Goal: Task Accomplishment & Management: Manage account settings

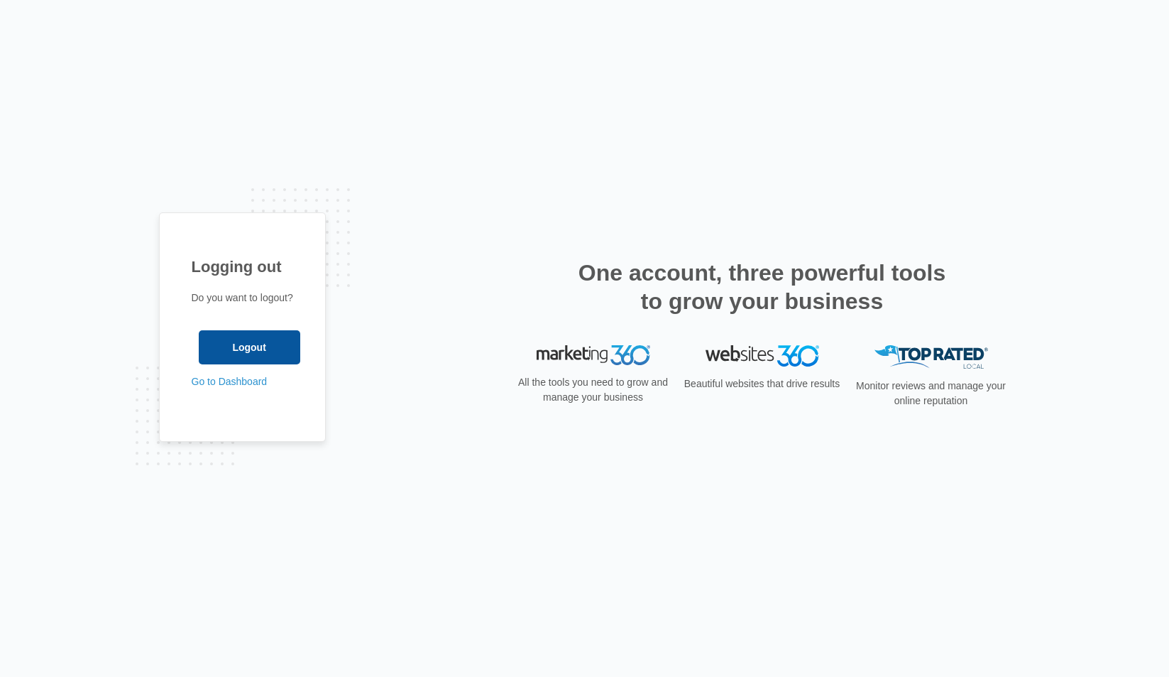
click at [256, 344] on input "Logout" at bounding box center [250, 347] width 102 height 34
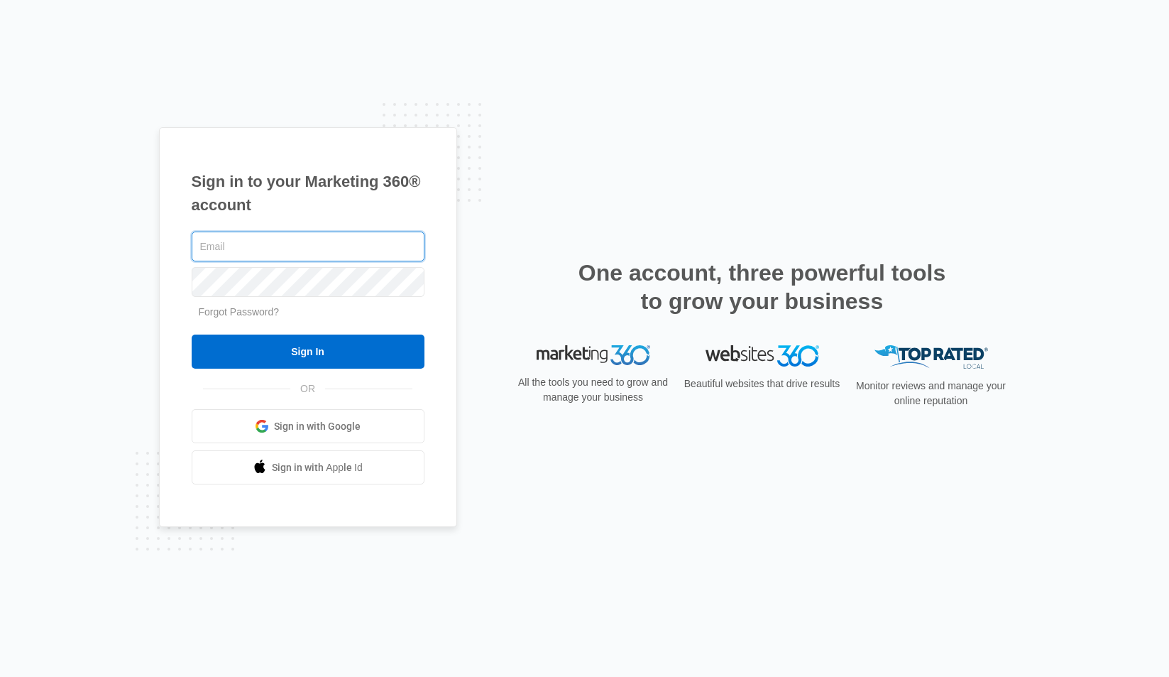
type input "[PERSON_NAME][EMAIL_ADDRESS][PERSON_NAME][DOMAIN_NAME]"
click at [307, 351] on input "Sign In" at bounding box center [308, 351] width 233 height 34
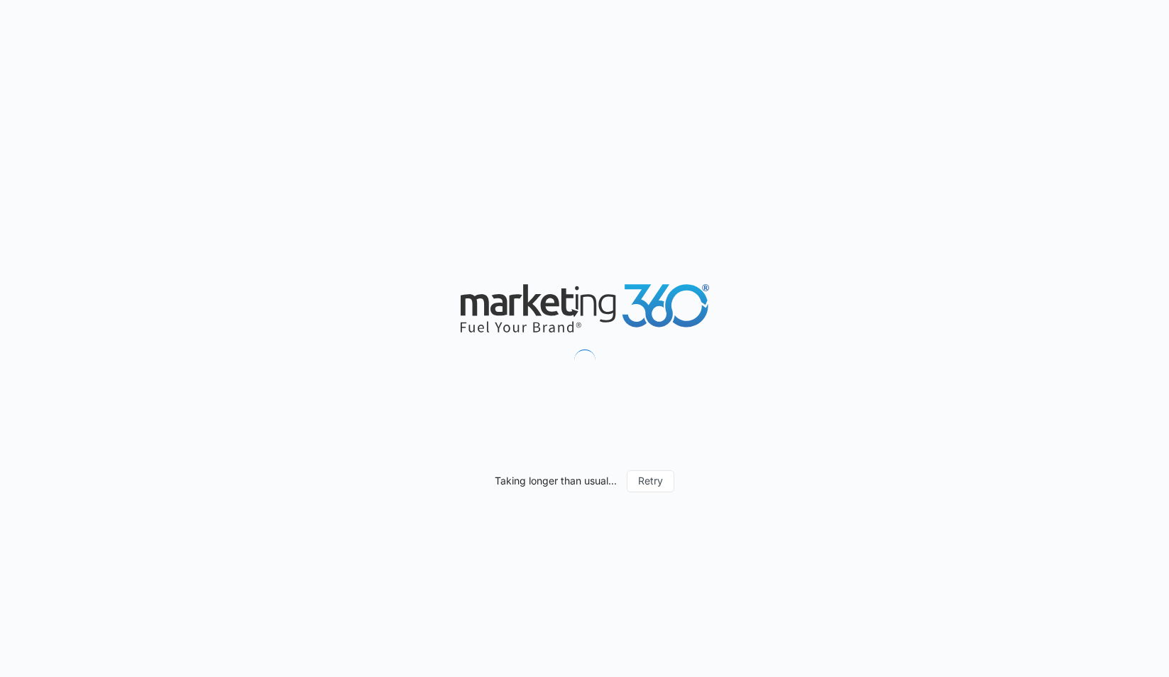
type input "07/07/2025"
type input "08/06/2025"
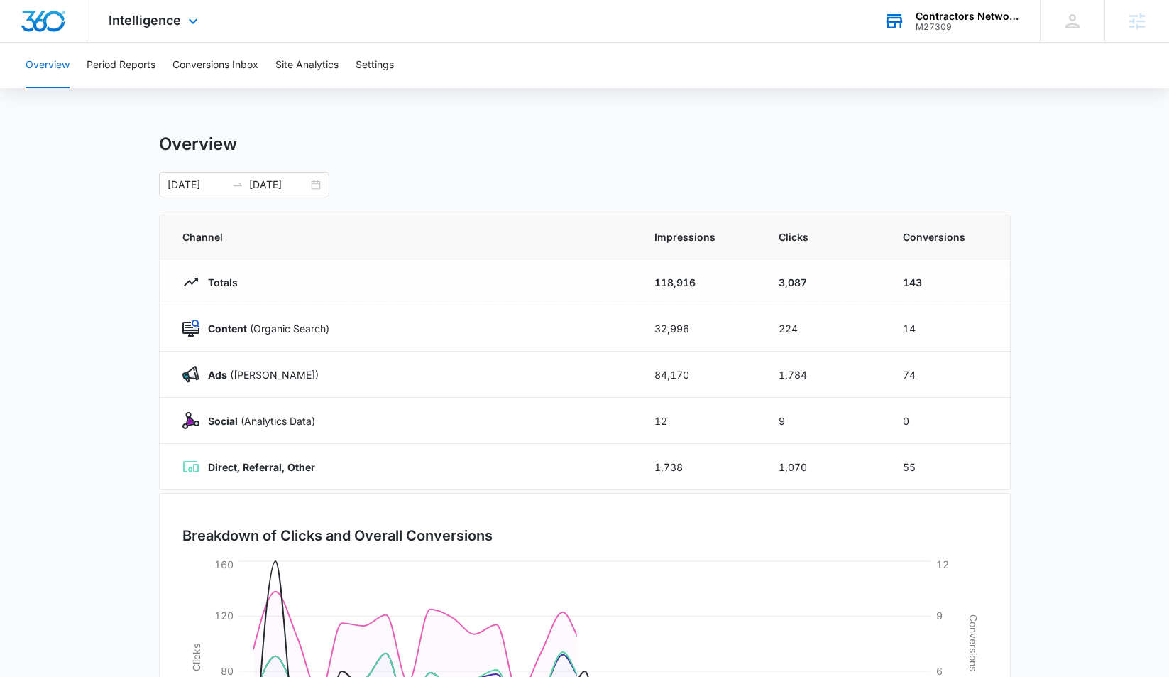
click at [958, 26] on div "M27309" at bounding box center [968, 27] width 104 height 10
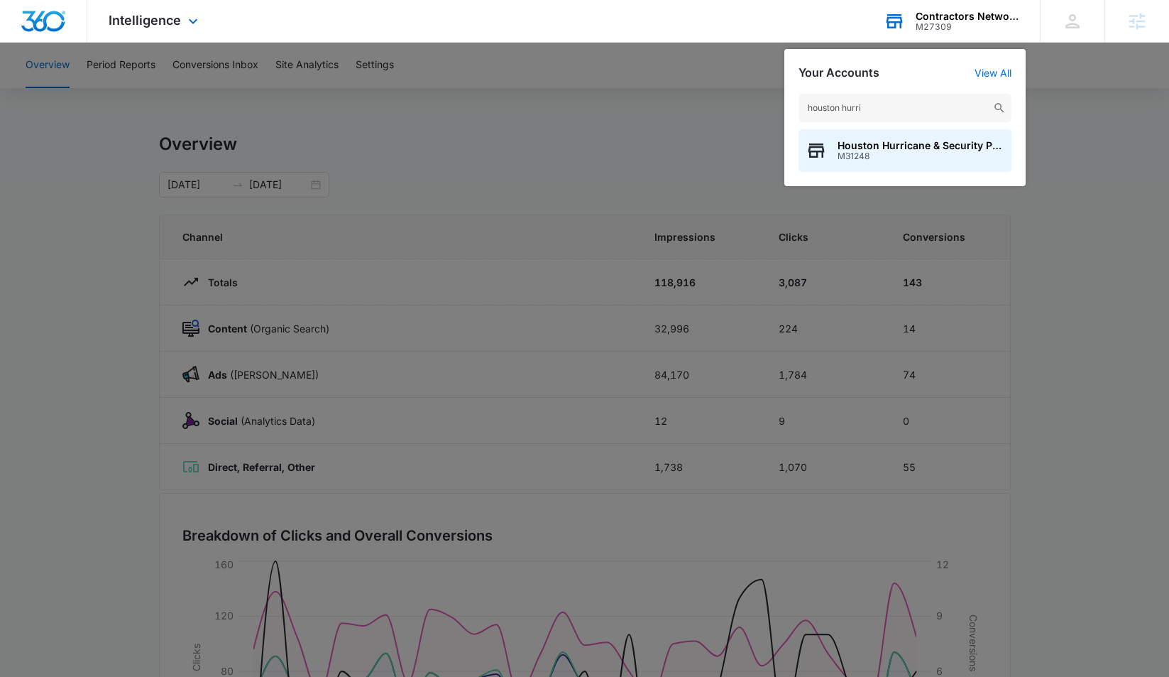
type input "houston hurri"
drag, startPoint x: 867, startPoint y: 96, endPoint x: 925, endPoint y: 158, distance: 84.9
click at [925, 158] on span "M31248" at bounding box center [921, 156] width 167 height 10
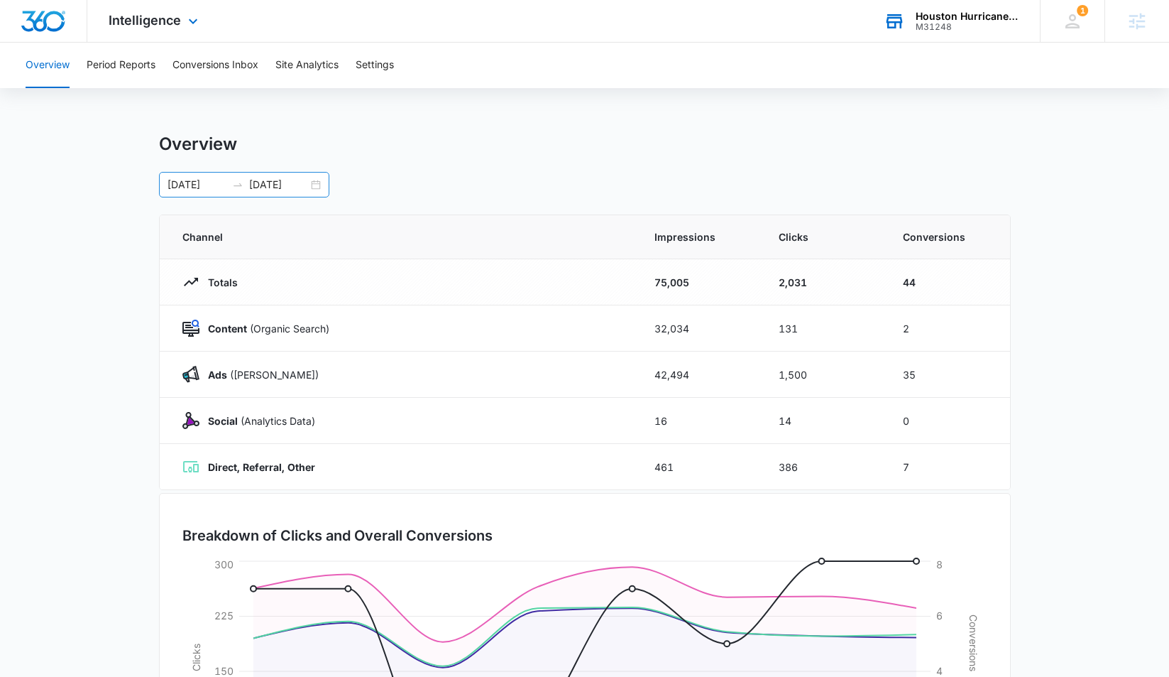
click at [275, 180] on input "08/07/2025" at bounding box center [278, 185] width 59 height 16
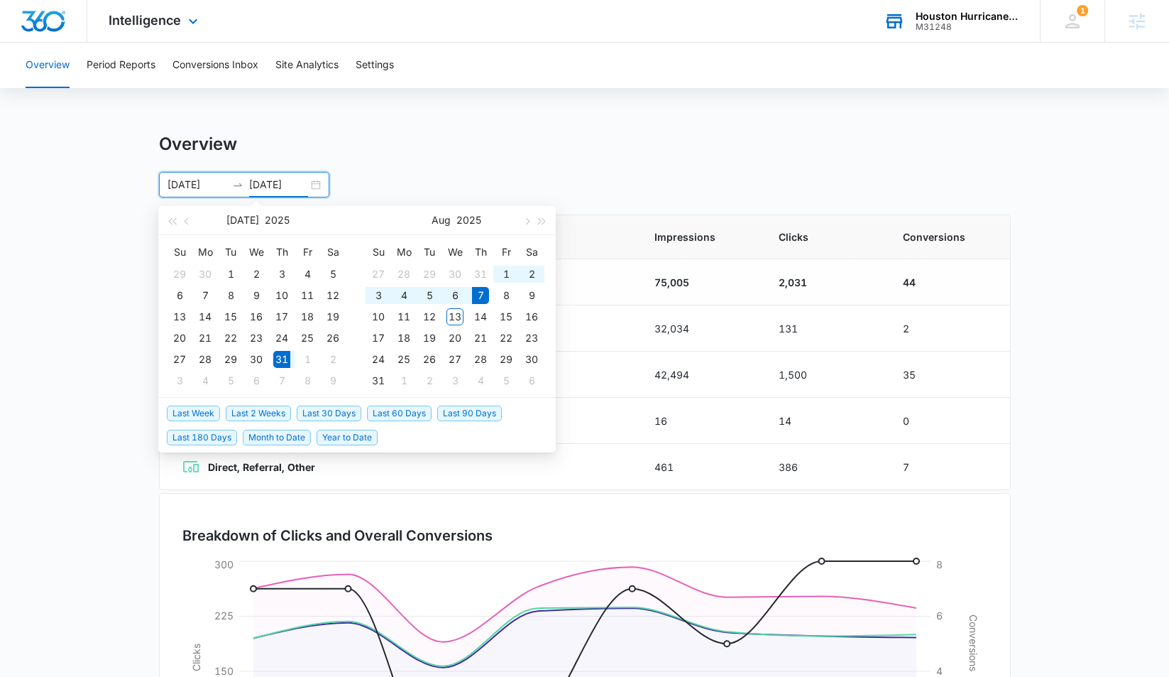
click at [266, 186] on input "08/07/2025" at bounding box center [278, 185] width 59 height 16
type input "[DATE]"
click at [459, 312] on div "13" at bounding box center [455, 316] width 17 height 17
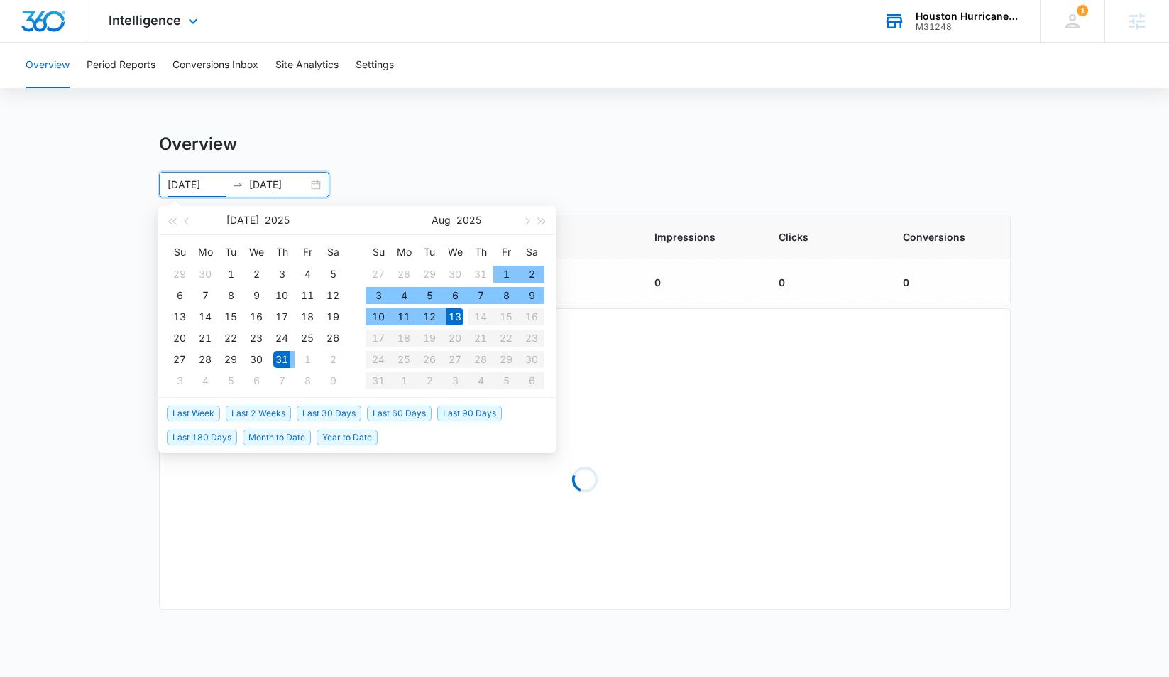
type input "07/31/2025"
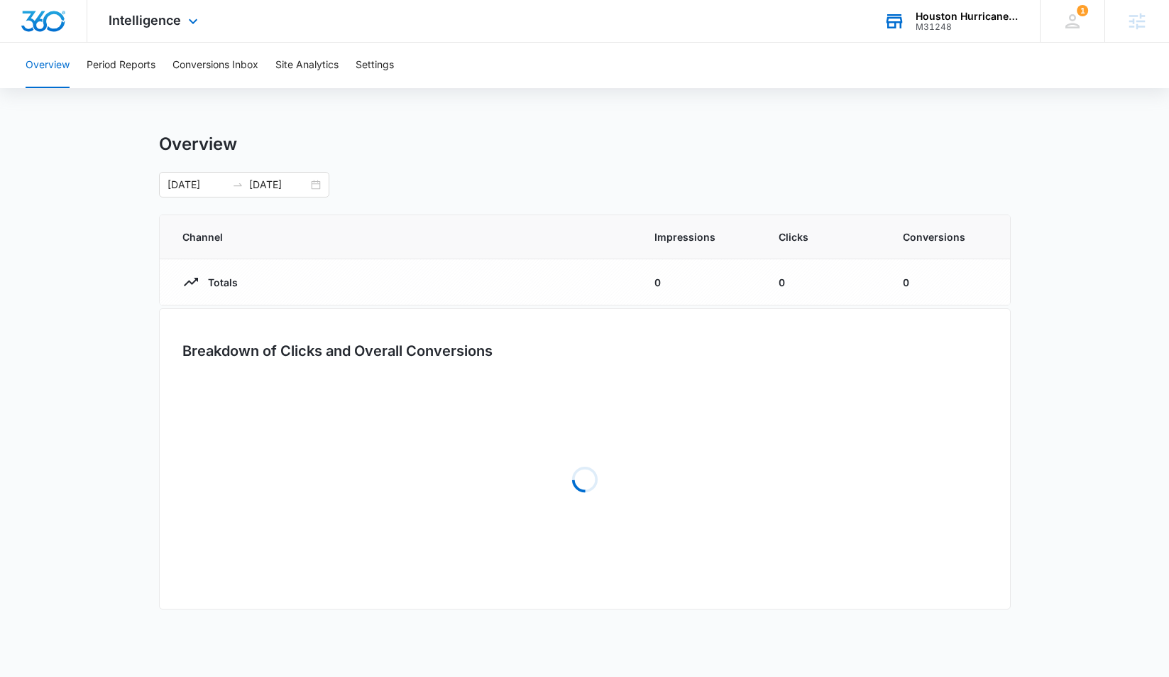
click at [484, 146] on div "Overview" at bounding box center [585, 143] width 852 height 21
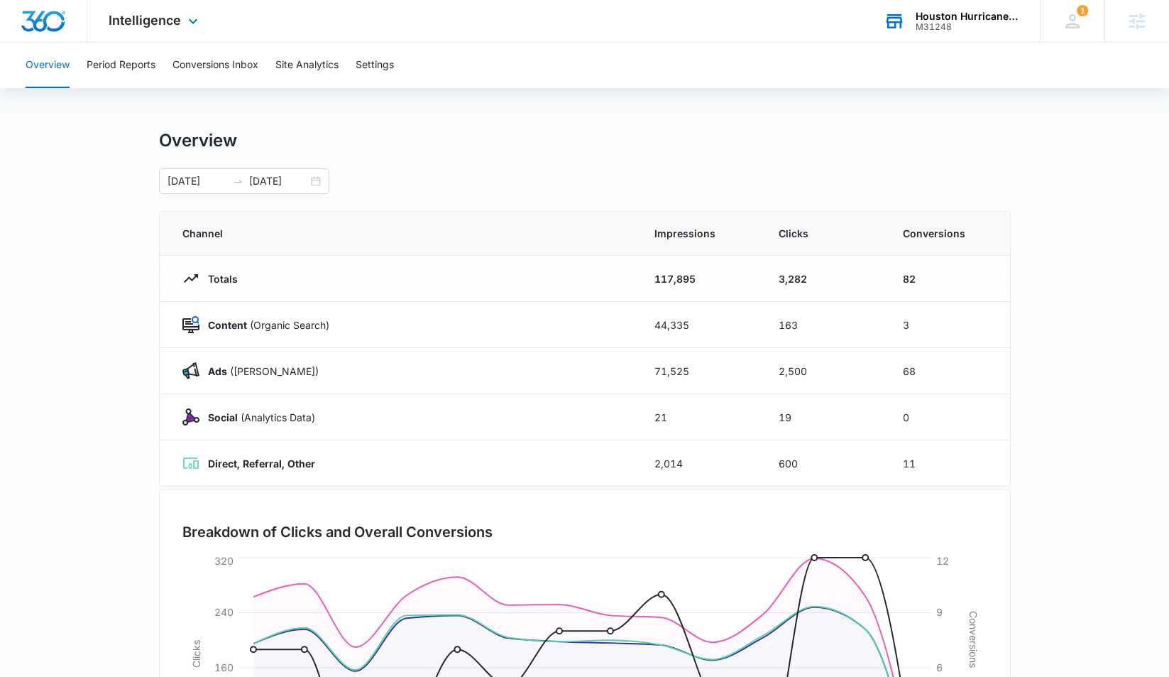
scroll to position [3, 0]
click at [129, 71] on button "Period Reports" at bounding box center [121, 65] width 69 height 45
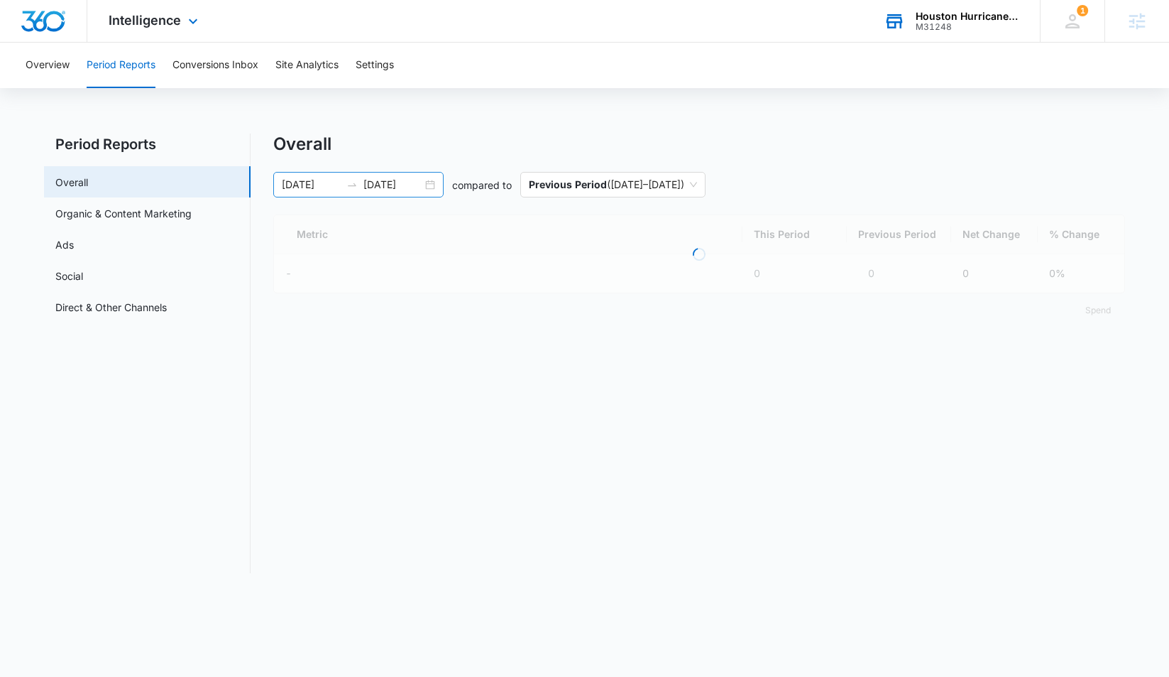
drag, startPoint x: 293, startPoint y: 182, endPoint x: 304, endPoint y: 186, distance: 11.2
click at [296, 183] on input "07/31/2025" at bounding box center [311, 185] width 59 height 16
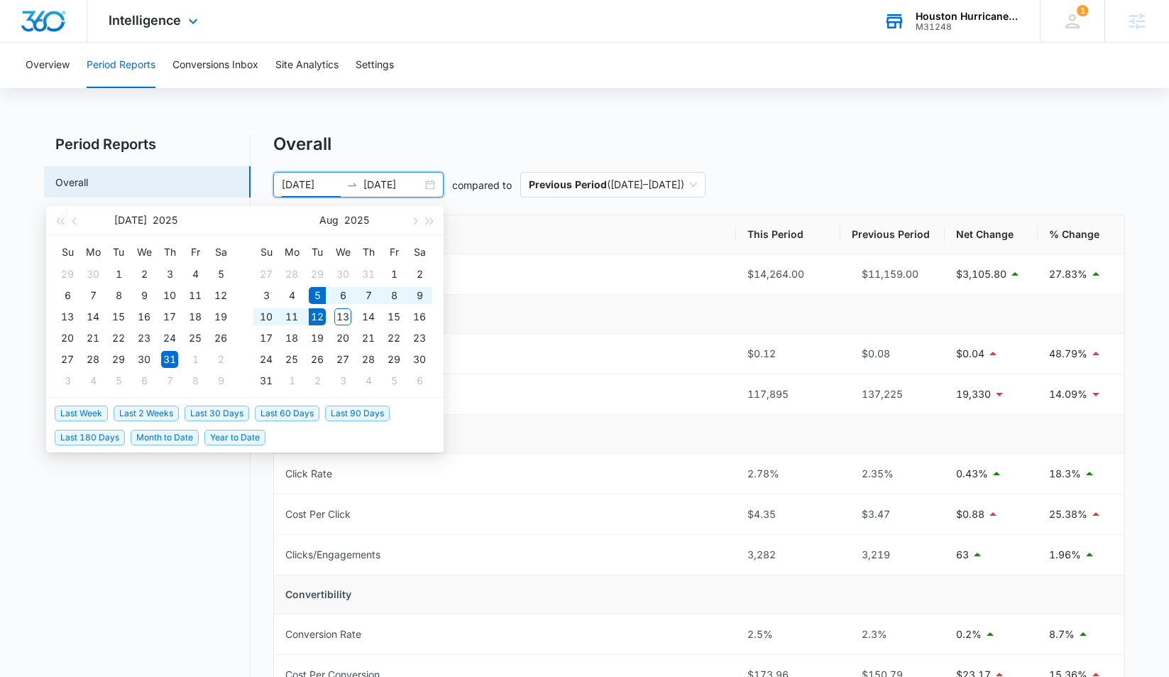
click at [87, 410] on span "Last Week" at bounding box center [81, 413] width 53 height 16
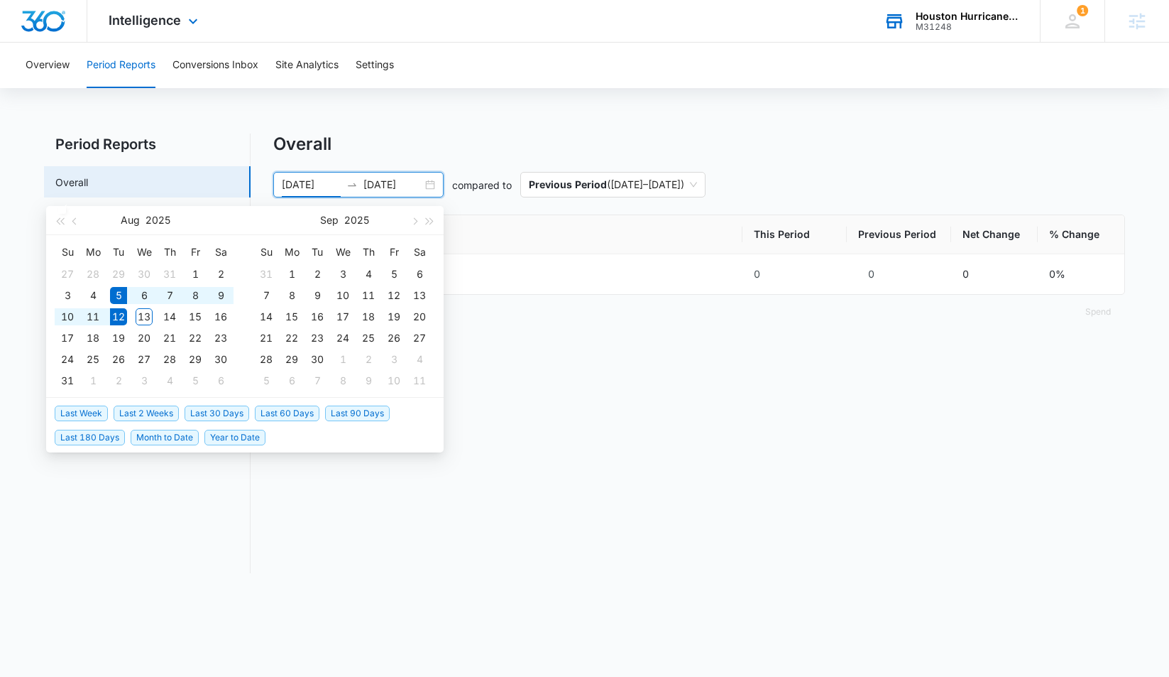
type input "[DATE]"
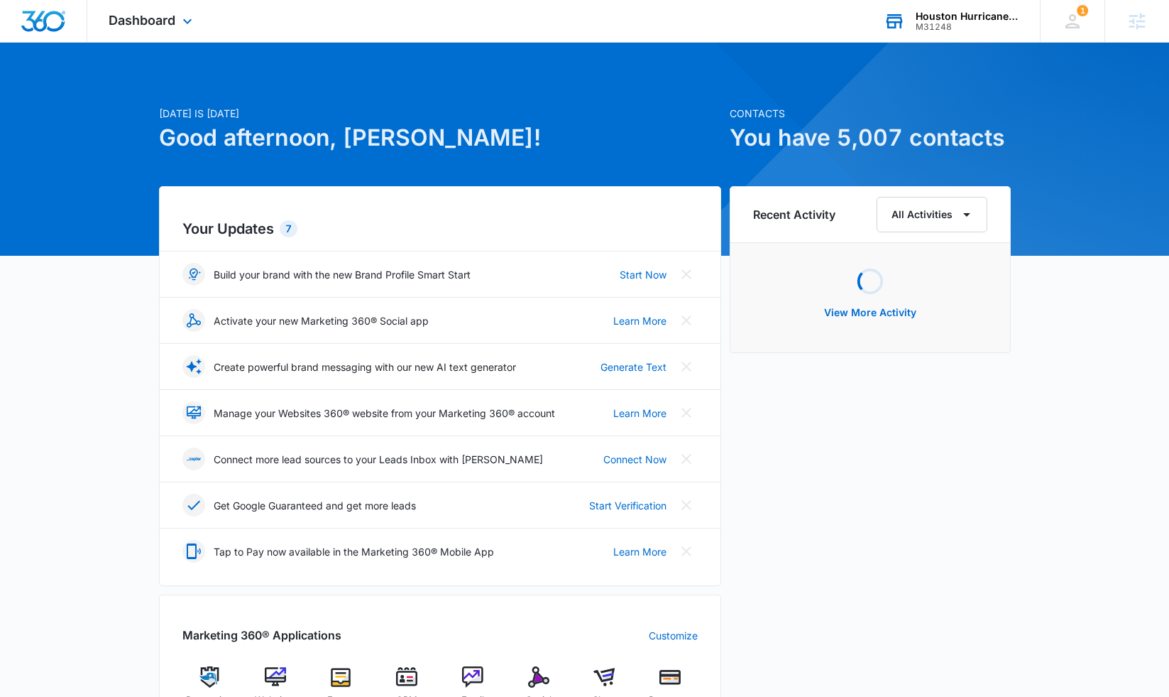
click at [954, 24] on div "M31248" at bounding box center [968, 27] width 104 height 10
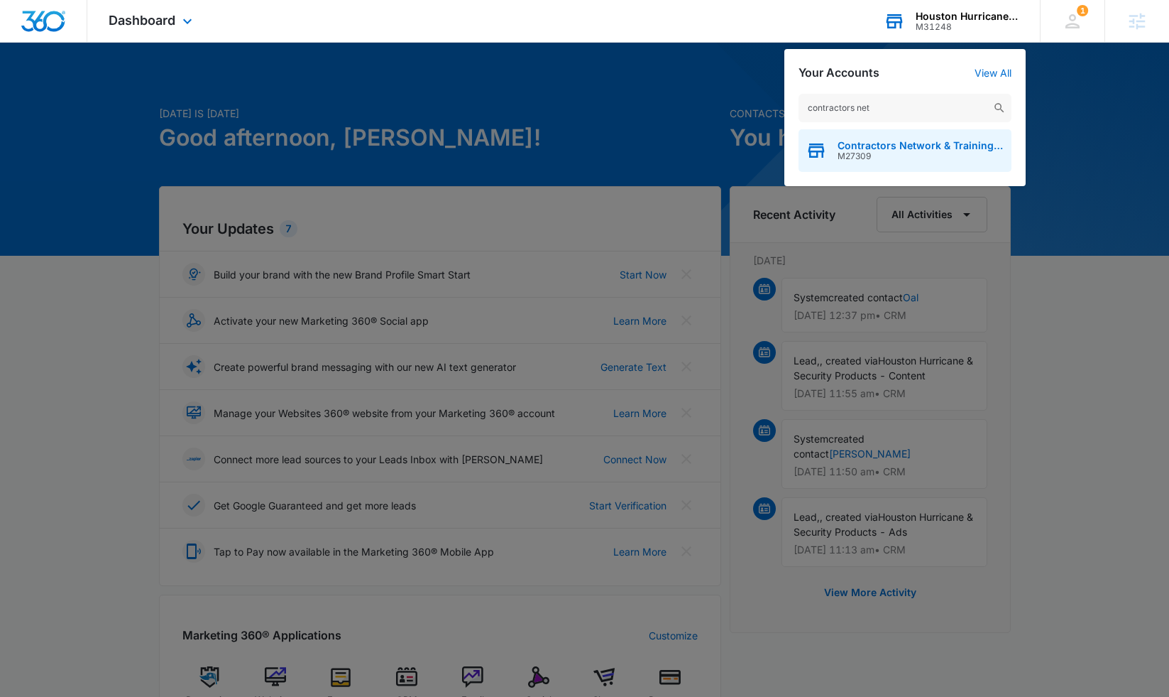
type input "contractors net"
drag, startPoint x: 876, startPoint y: 154, endPoint x: 870, endPoint y: 148, distance: 9.0
click at [875, 153] on span "M27309" at bounding box center [921, 156] width 167 height 10
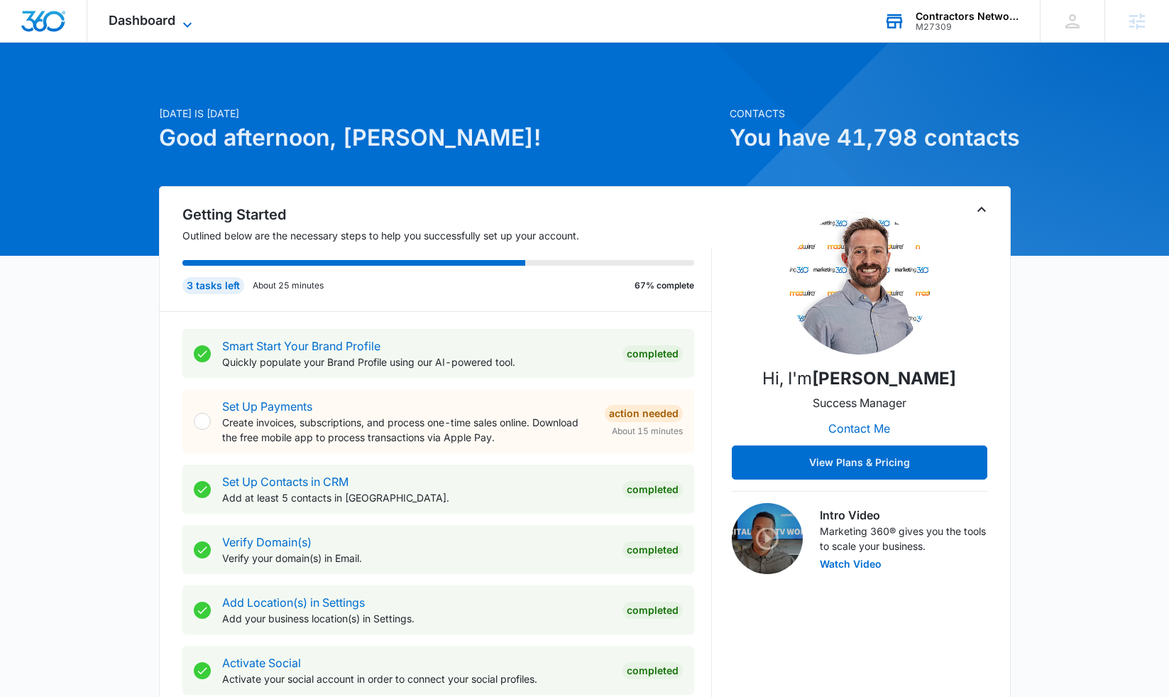
click at [166, 22] on span "Dashboard" at bounding box center [142, 20] width 67 height 15
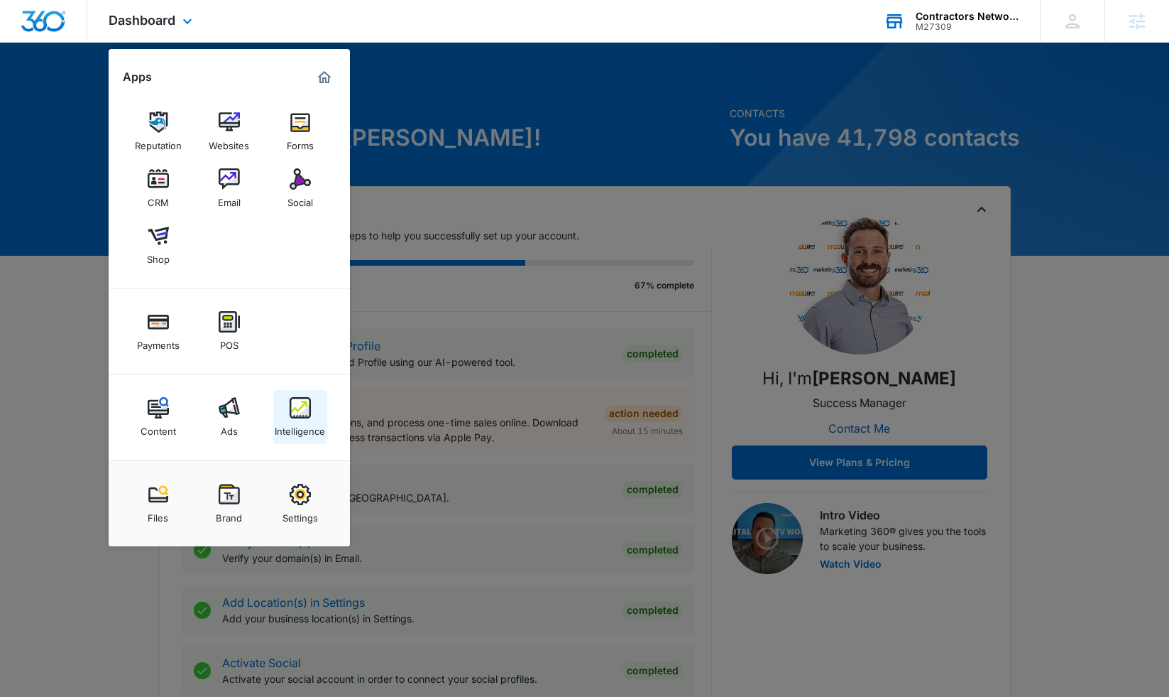
click at [306, 417] on img at bounding box center [300, 407] width 21 height 21
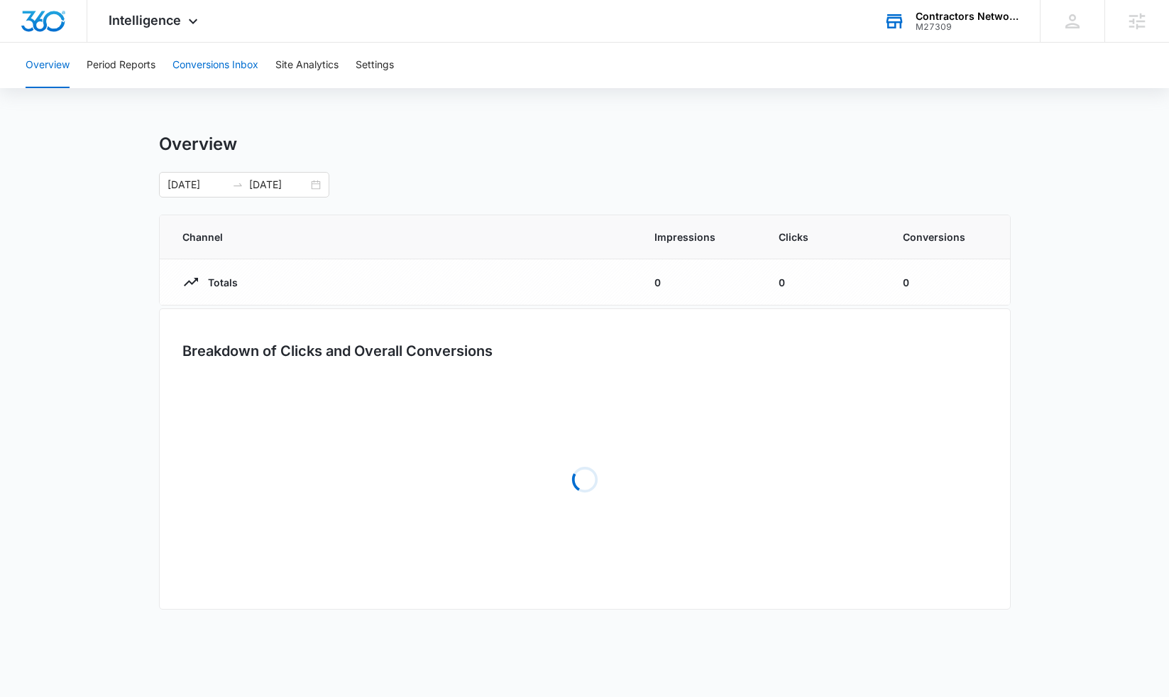
click at [189, 66] on button "Conversions Inbox" at bounding box center [216, 65] width 86 height 45
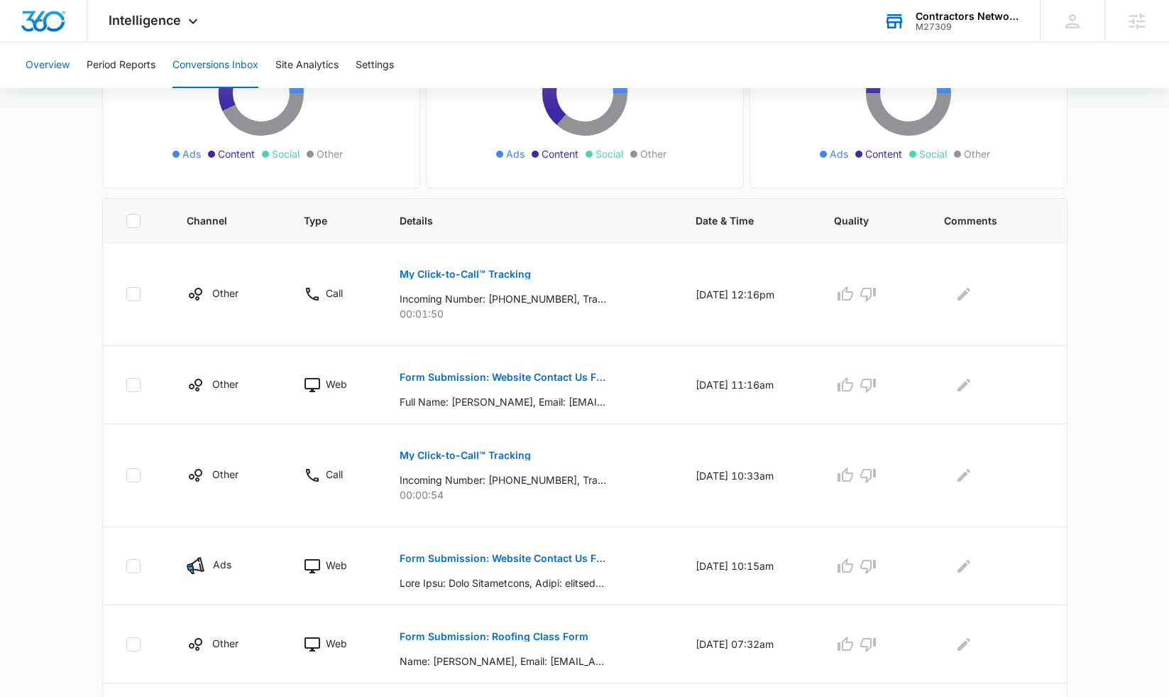
scroll to position [207, 0]
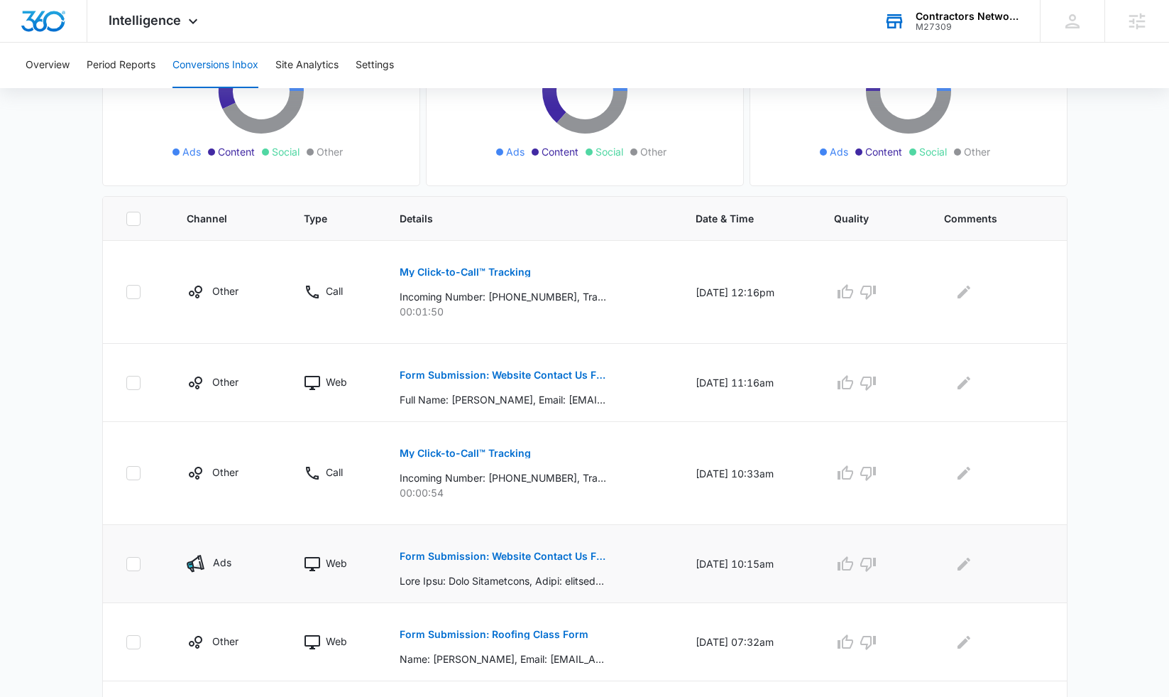
click at [530, 557] on p "Form Submission: Website Contact Us Form" at bounding box center [503, 556] width 207 height 10
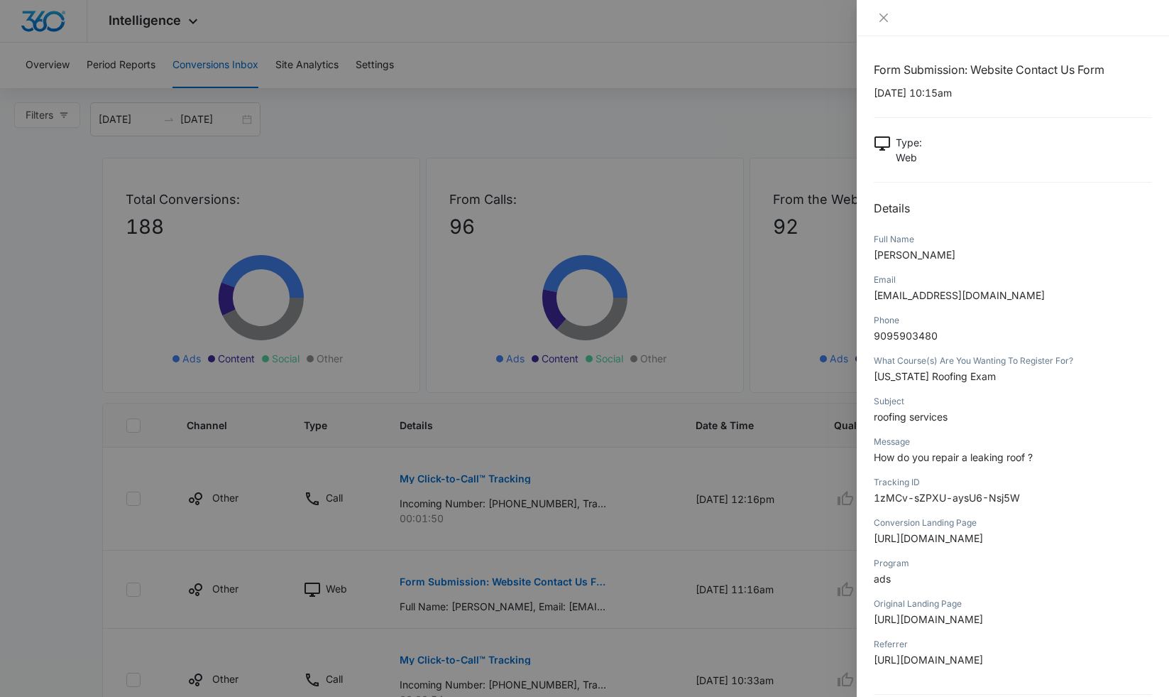
scroll to position [0, 0]
click at [81, 222] on div at bounding box center [584, 348] width 1169 height 697
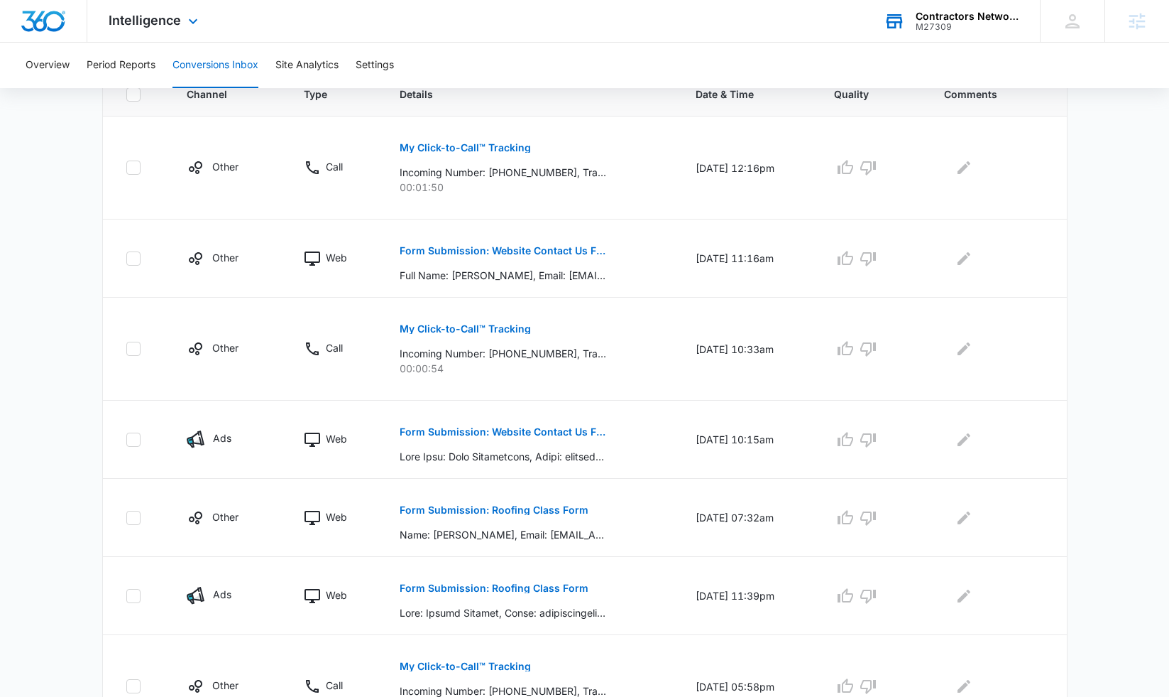
scroll to position [331, 0]
click at [437, 587] on p "Form Submission: Roofing Class Form" at bounding box center [494, 588] width 189 height 10
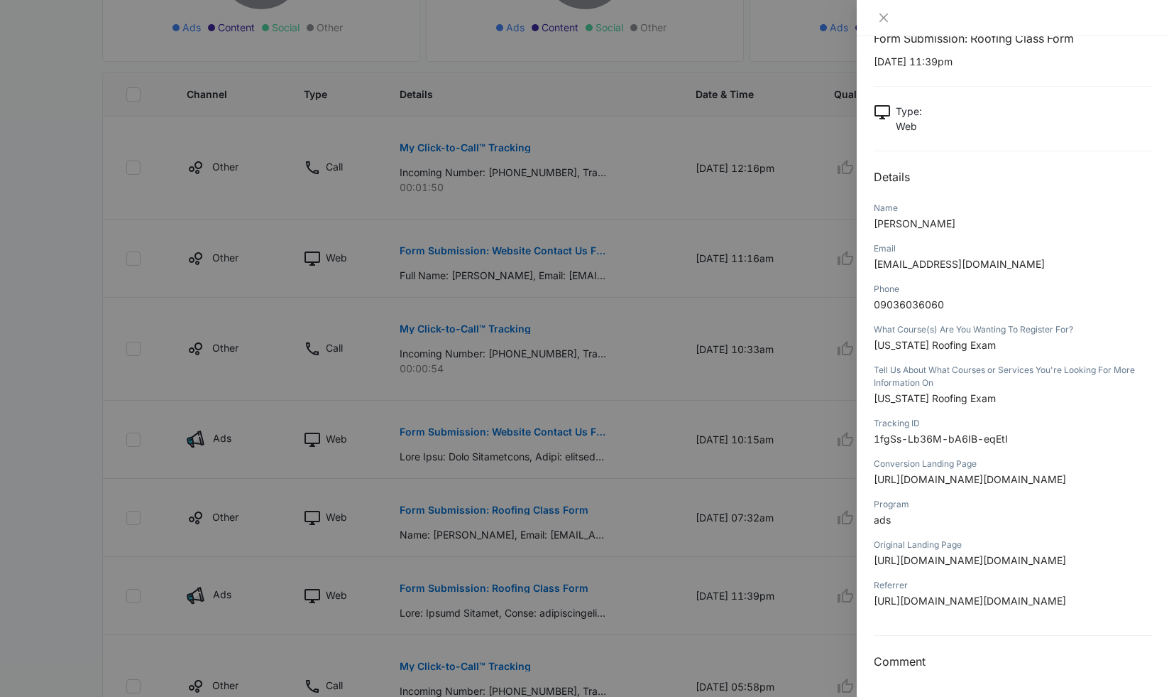
scroll to position [172, 0]
click at [881, 17] on icon "close" at bounding box center [883, 17] width 11 height 11
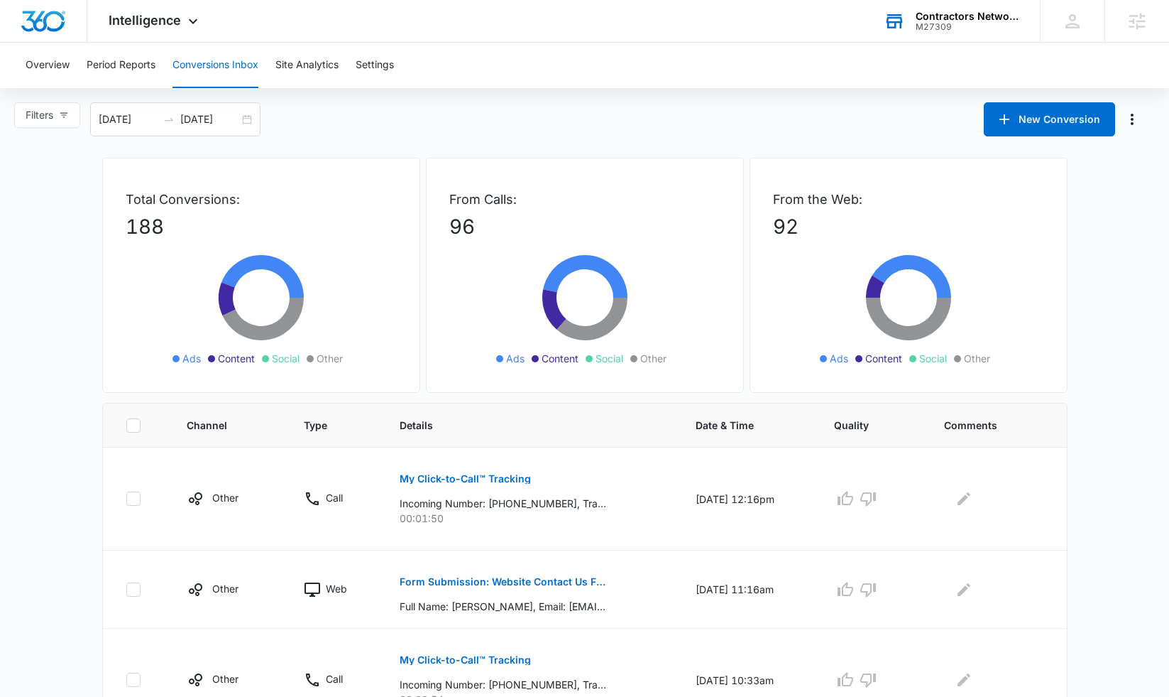
scroll to position [0, 0]
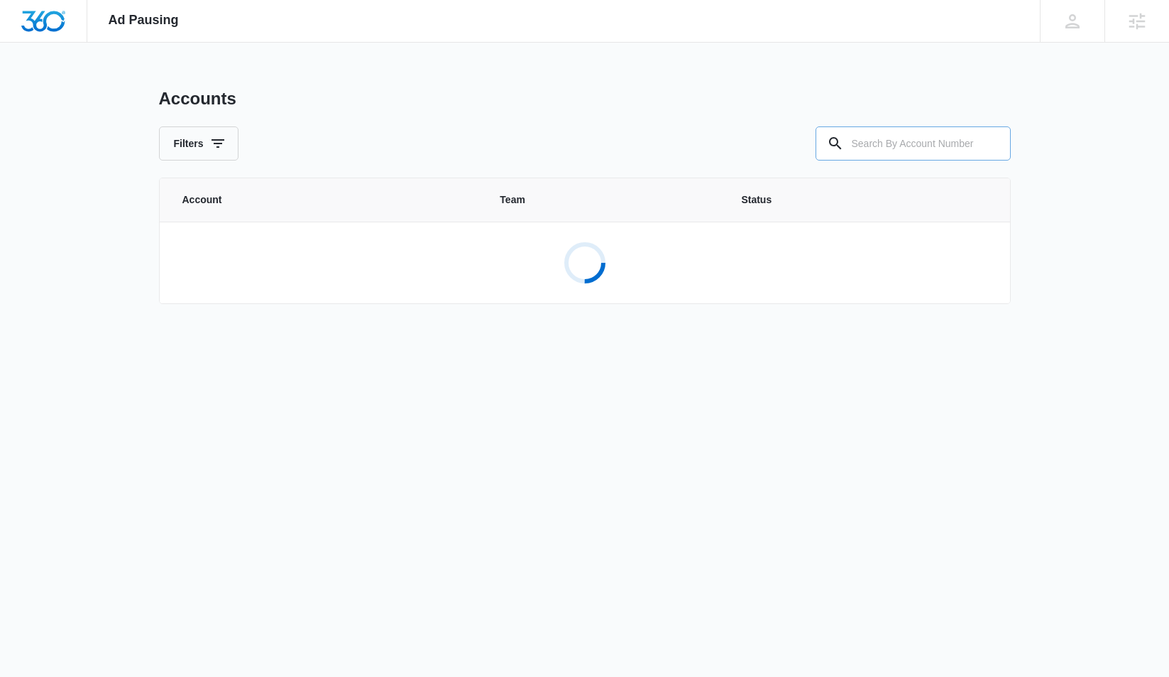
click at [917, 148] on input "text" at bounding box center [913, 143] width 195 height 34
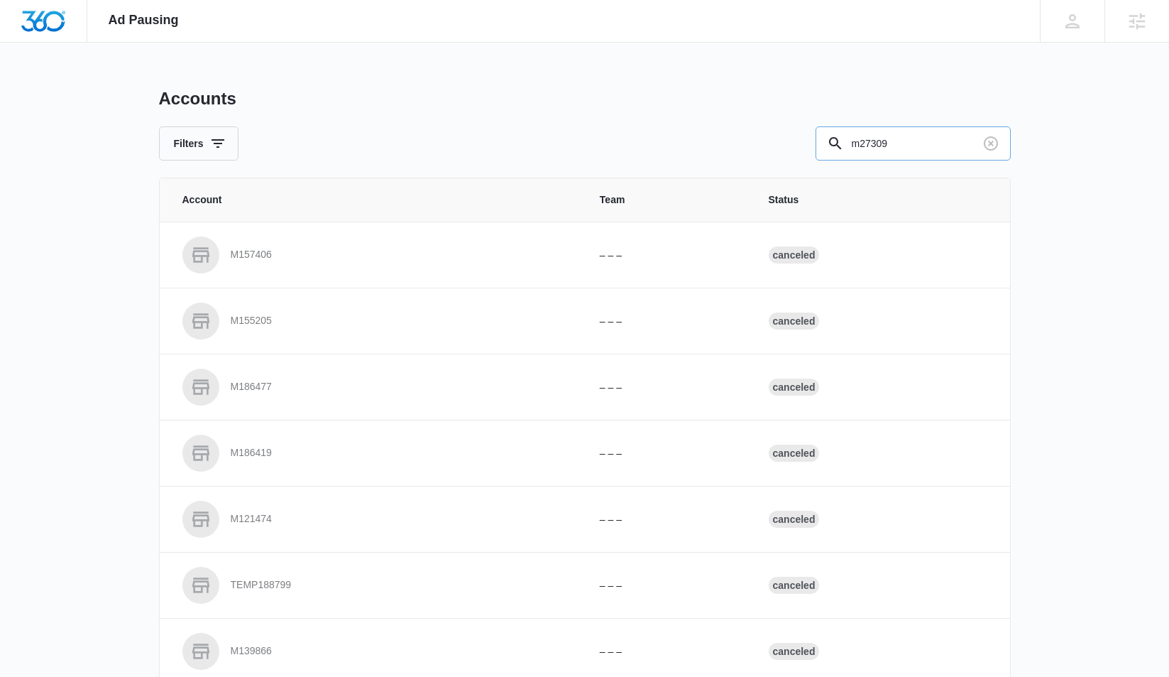
type input "m27309"
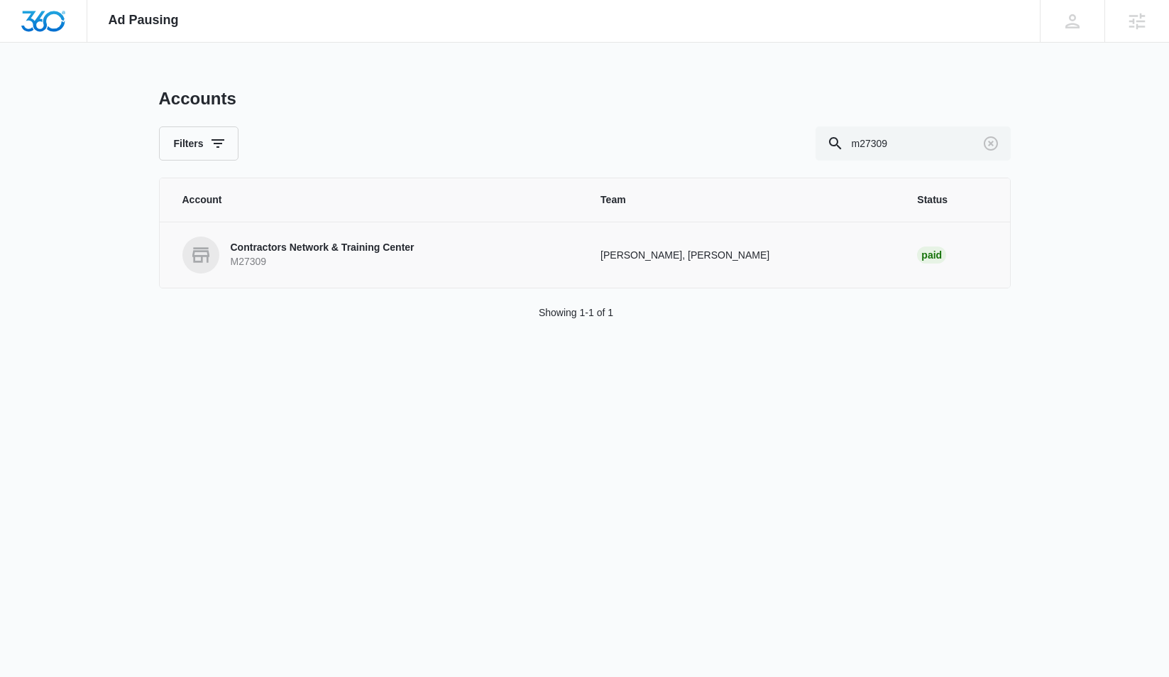
click at [341, 252] on p "Contractors Network & Training Center" at bounding box center [323, 248] width 184 height 14
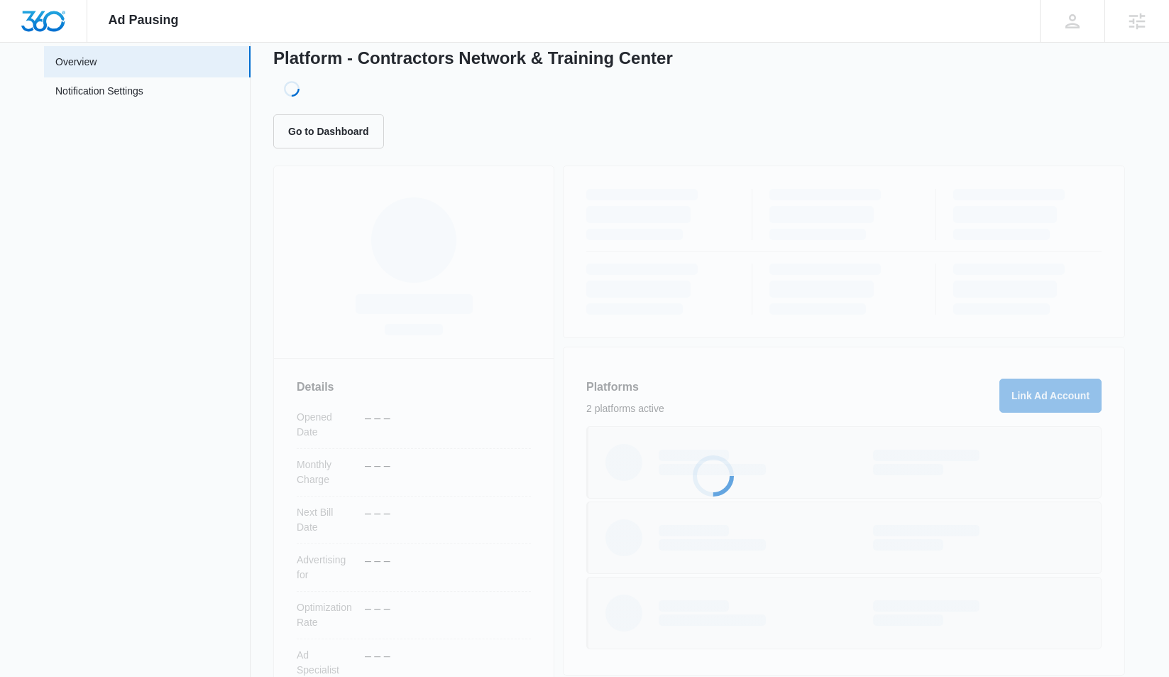
scroll to position [77, 0]
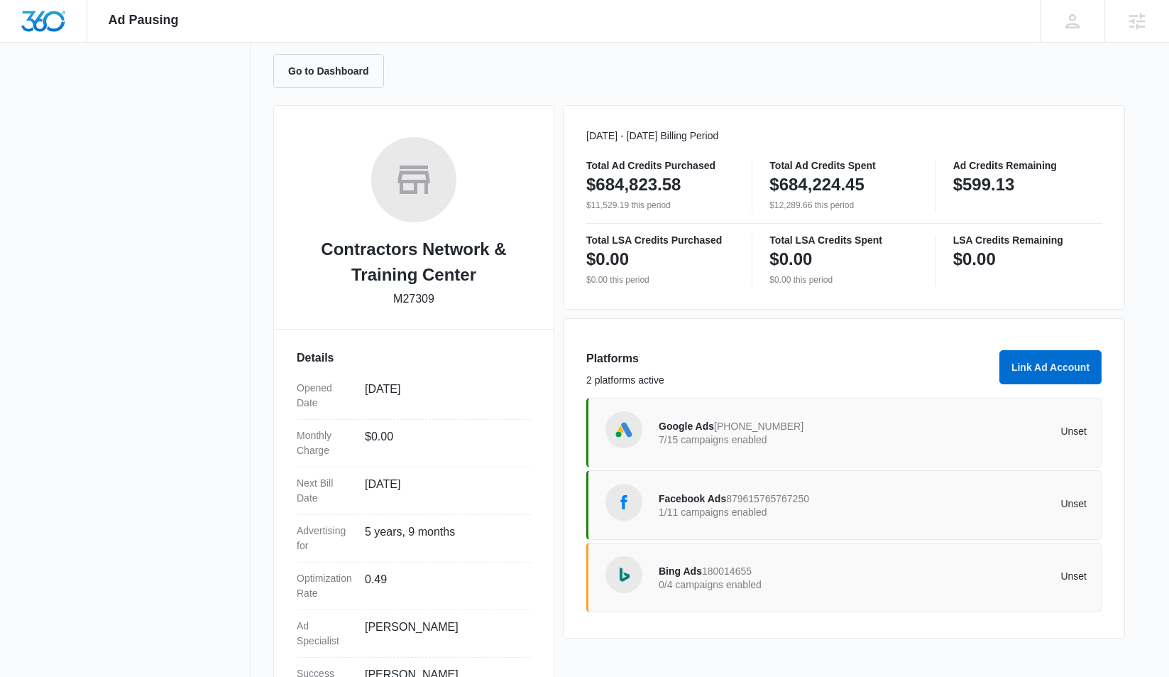
scroll to position [155, 0]
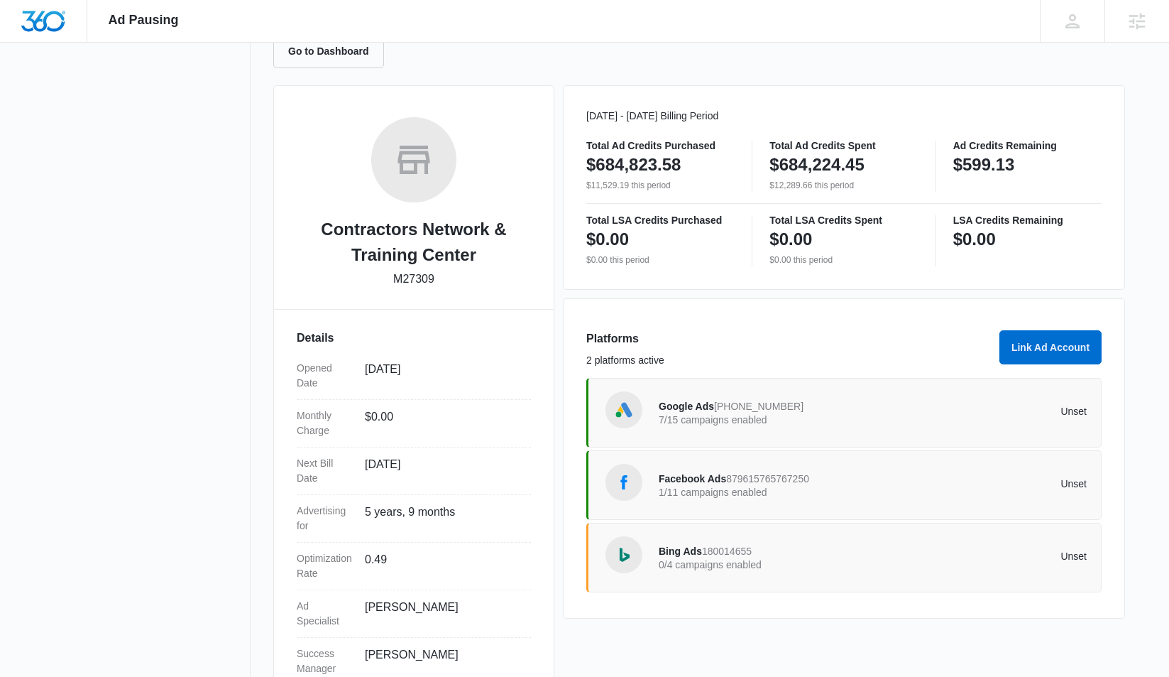
click at [704, 406] on span "Google Ads" at bounding box center [686, 405] width 55 height 11
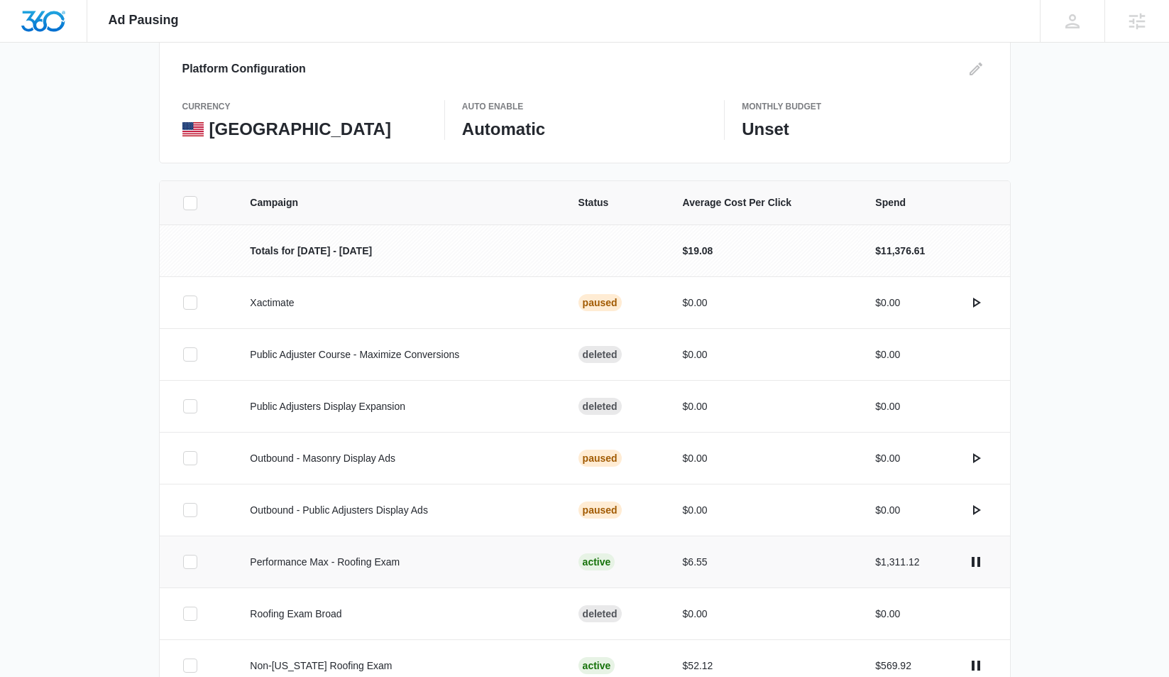
scroll to position [163, 0]
click at [197, 563] on div at bounding box center [190, 562] width 14 height 14
click at [183, 562] on input "checkbox" at bounding box center [182, 562] width 1 height 1
click at [259, 563] on p "Performance Max - Roofing Exam" at bounding box center [397, 562] width 294 height 15
click at [283, 564] on p "Performance Max - Roofing Exam" at bounding box center [397, 562] width 294 height 15
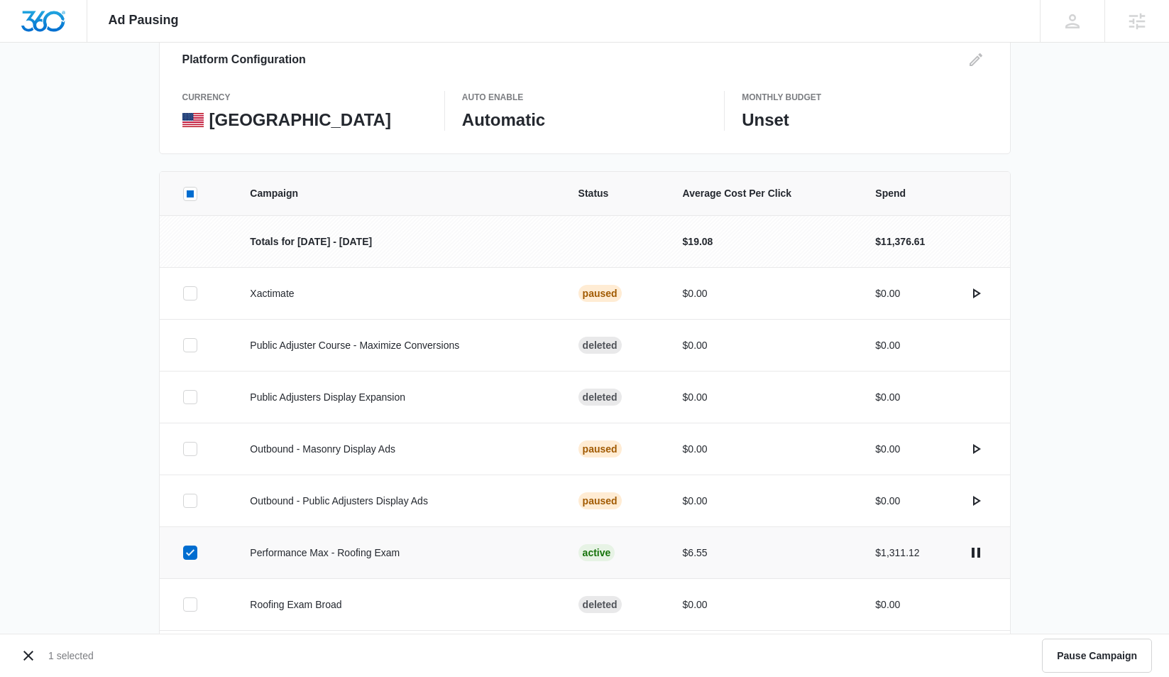
scroll to position [176, 0]
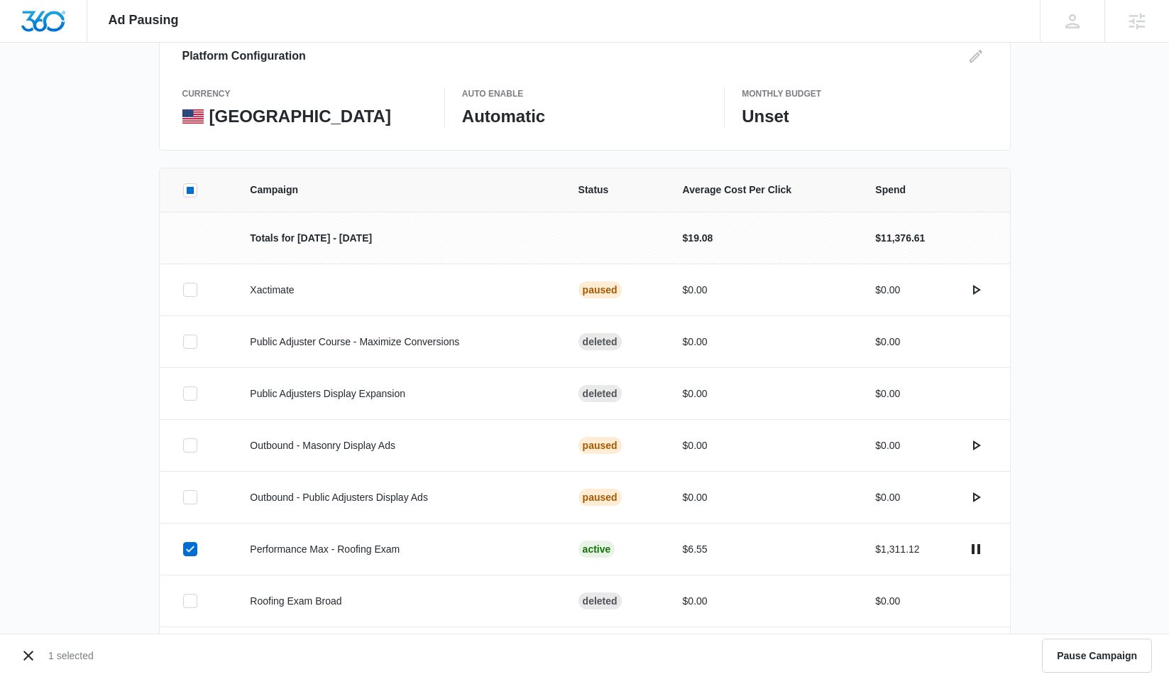
click at [192, 551] on icon at bounding box center [190, 548] width 13 height 13
click at [183, 550] on input "checkbox" at bounding box center [182, 549] width 1 height 1
click at [285, 550] on p "Performance Max - Roofing Exam" at bounding box center [397, 549] width 294 height 15
click at [614, 552] on div "Active" at bounding box center [597, 548] width 37 height 17
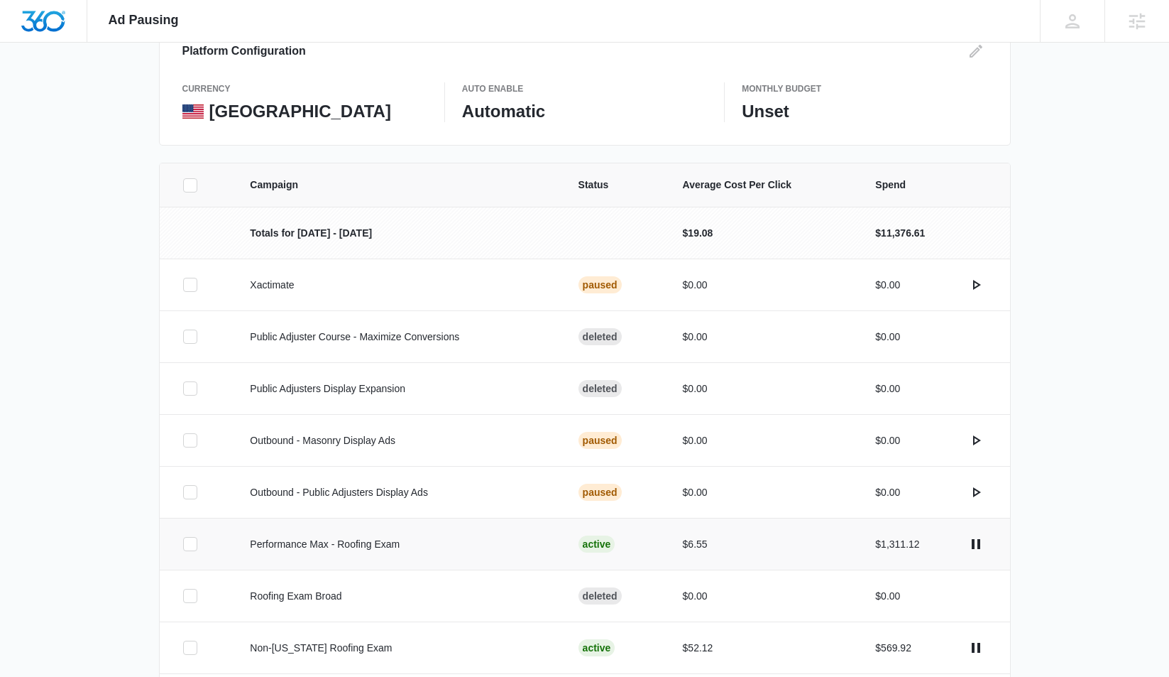
scroll to position [182, 0]
click at [193, 540] on icon at bounding box center [190, 543] width 13 height 13
click at [183, 543] on input "checkbox" at bounding box center [182, 543] width 1 height 1
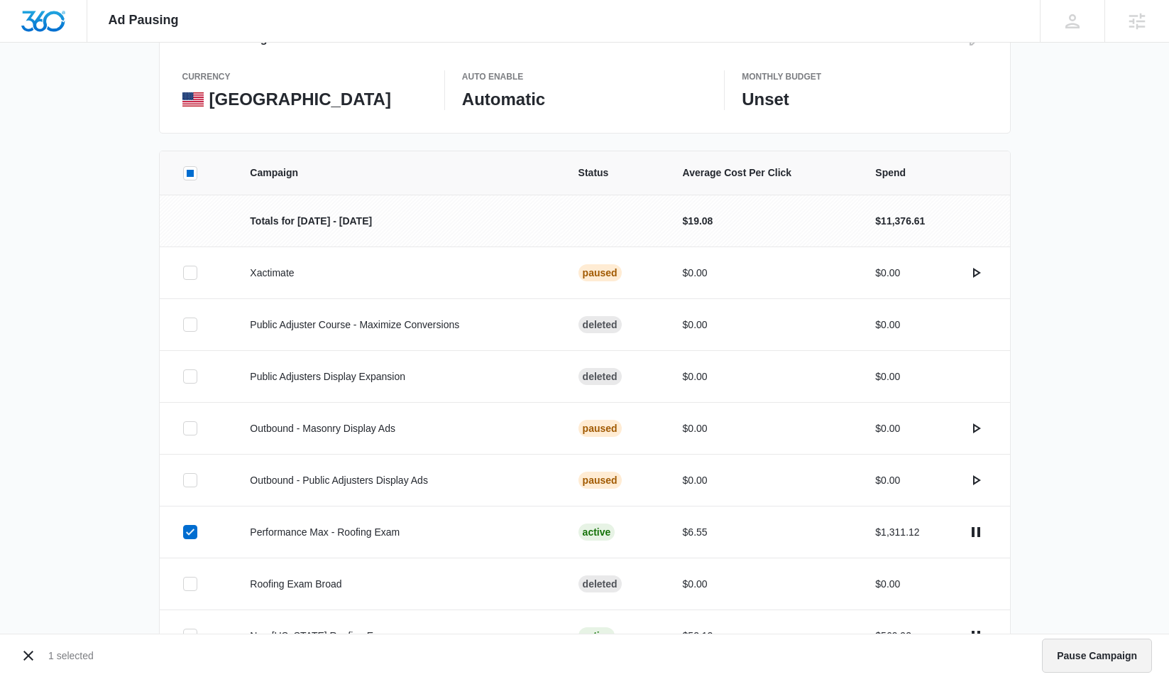
click at [1071, 655] on button "Pause Campaign" at bounding box center [1097, 655] width 110 height 34
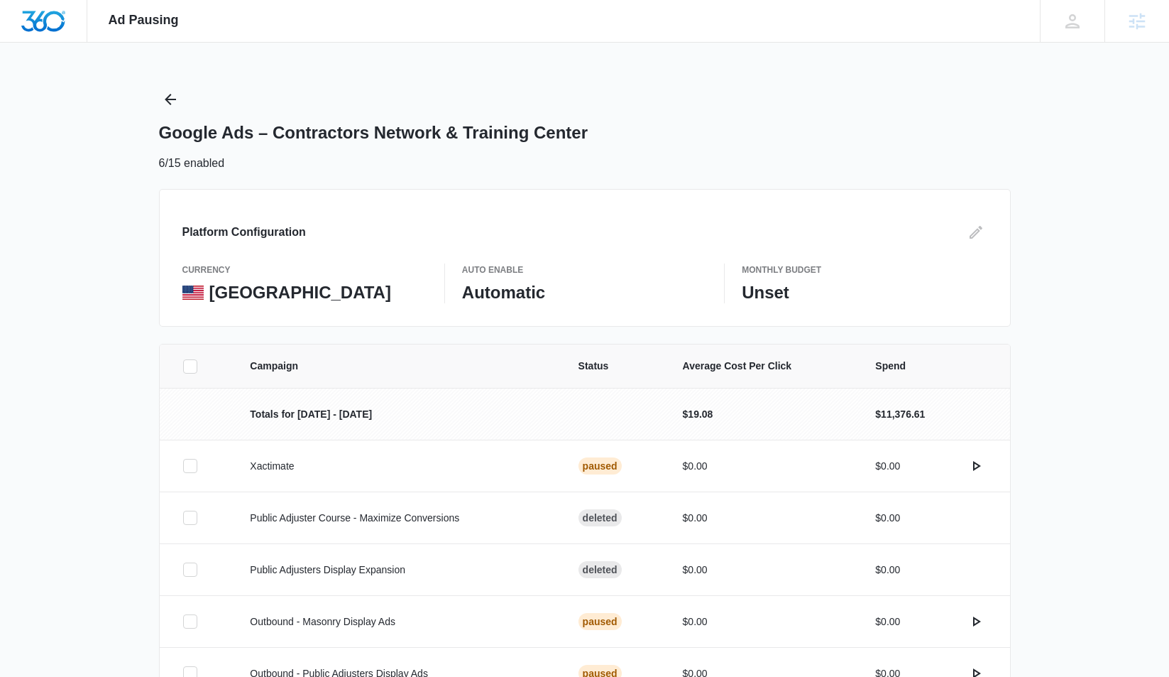
scroll to position [0, 0]
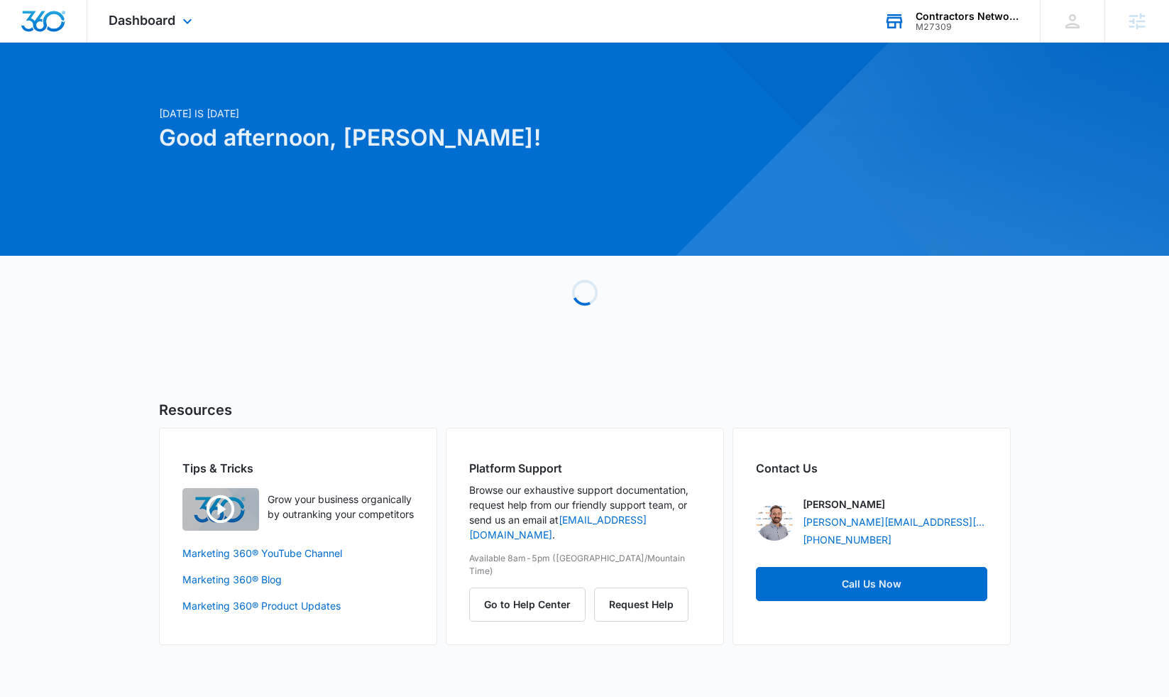
click at [958, 22] on div "M27309" at bounding box center [968, 27] width 104 height 10
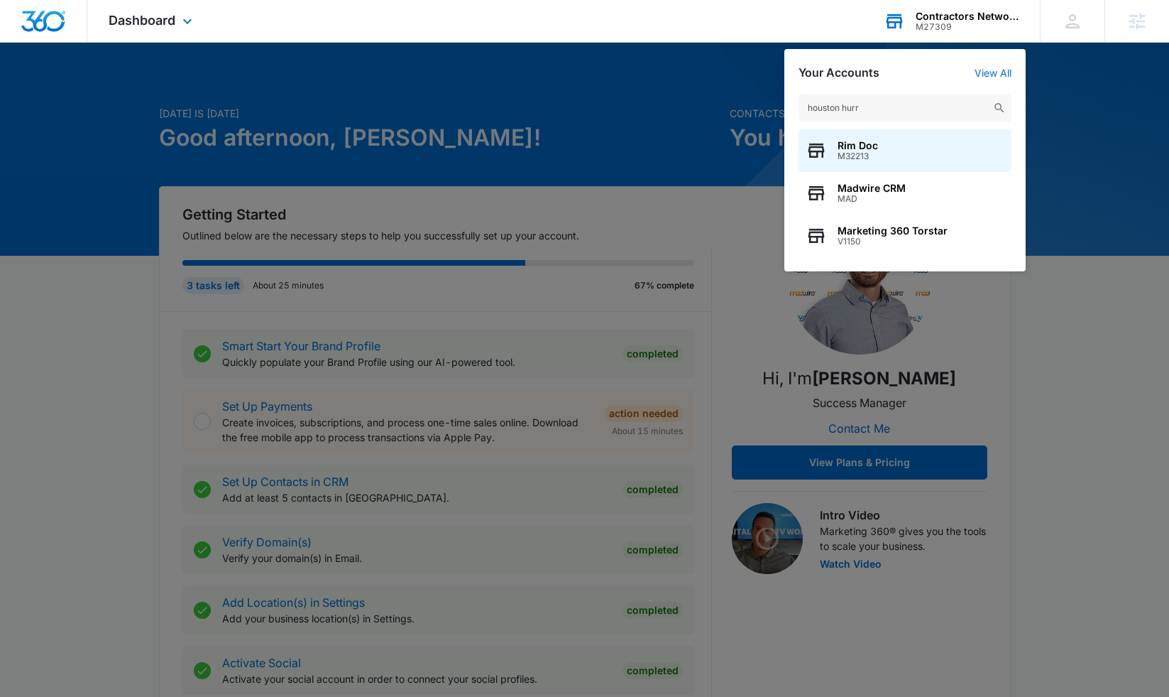
type input "houston hurri"
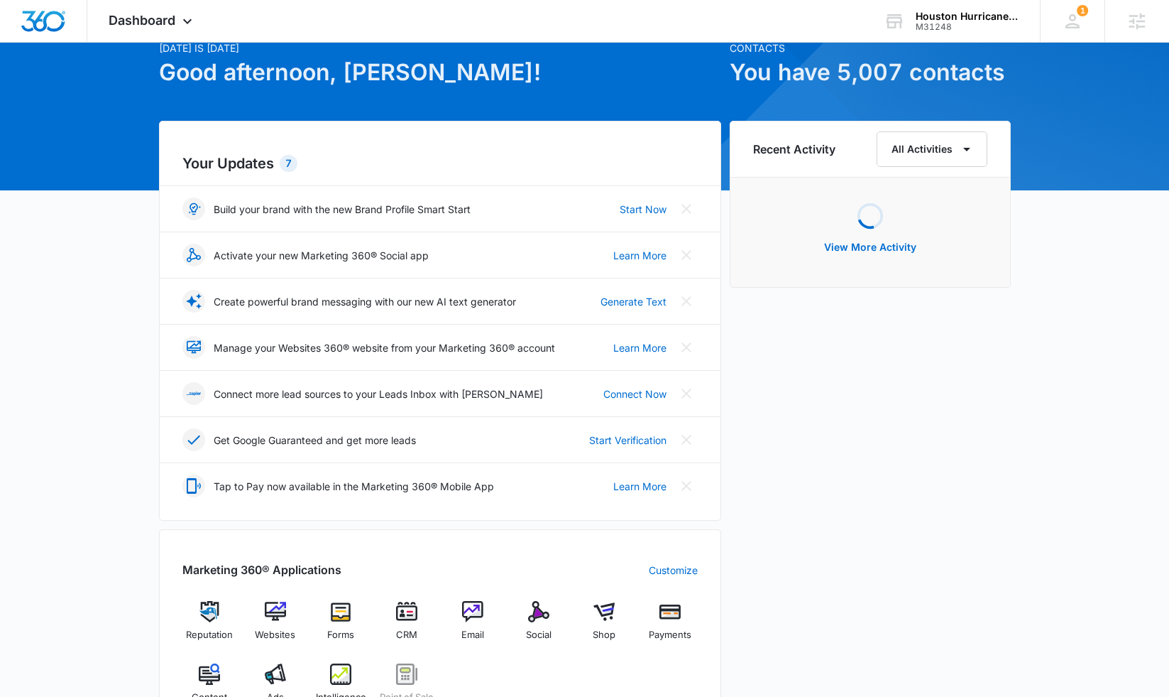
scroll to position [74, 0]
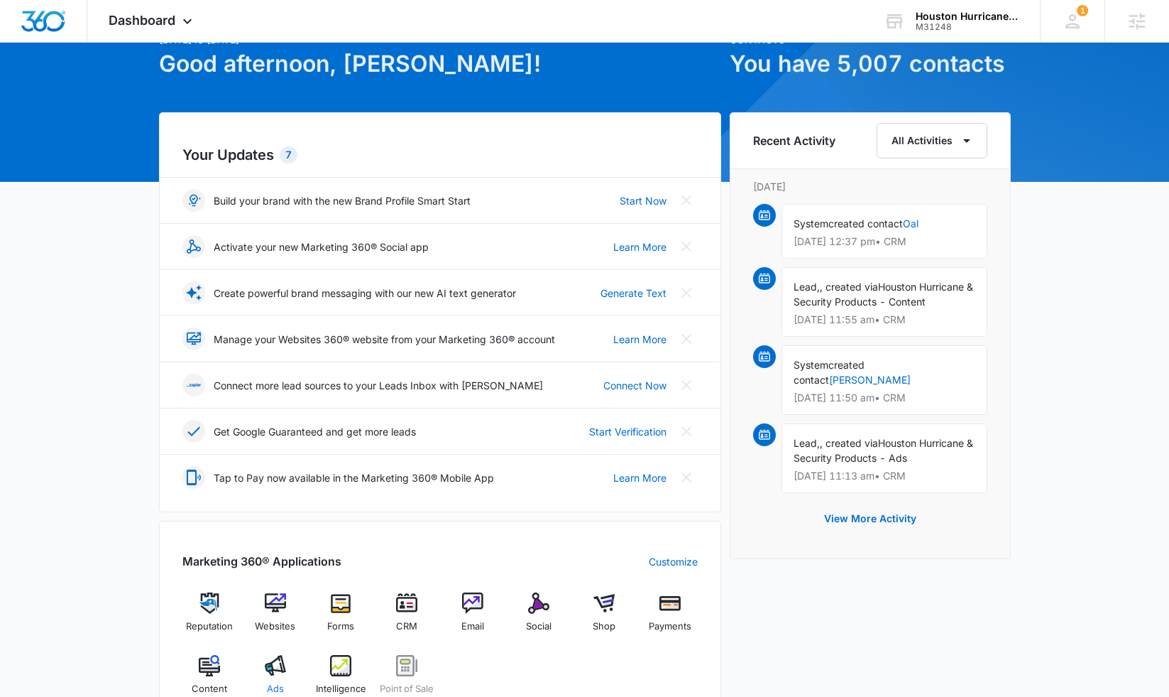
click at [268, 665] on img at bounding box center [275, 665] width 21 height 21
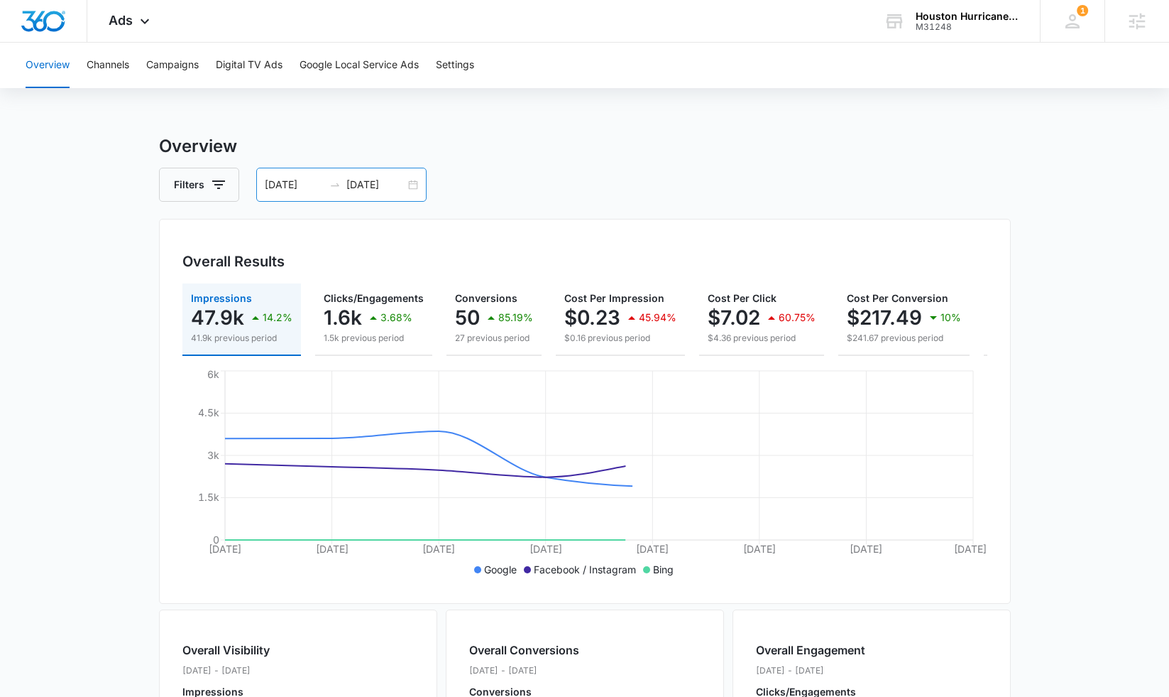
click at [273, 185] on input "08/05/2025" at bounding box center [294, 185] width 59 height 16
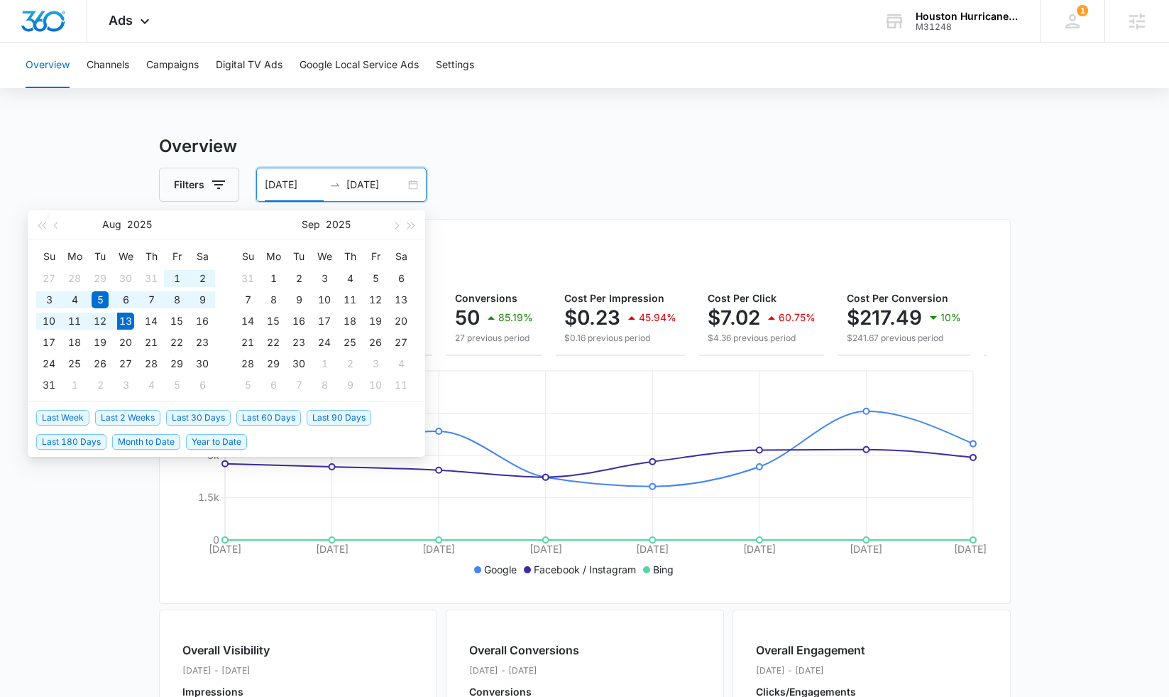
click at [219, 417] on span "Last 30 Days" at bounding box center [198, 418] width 65 height 16
type input "07/14/2025"
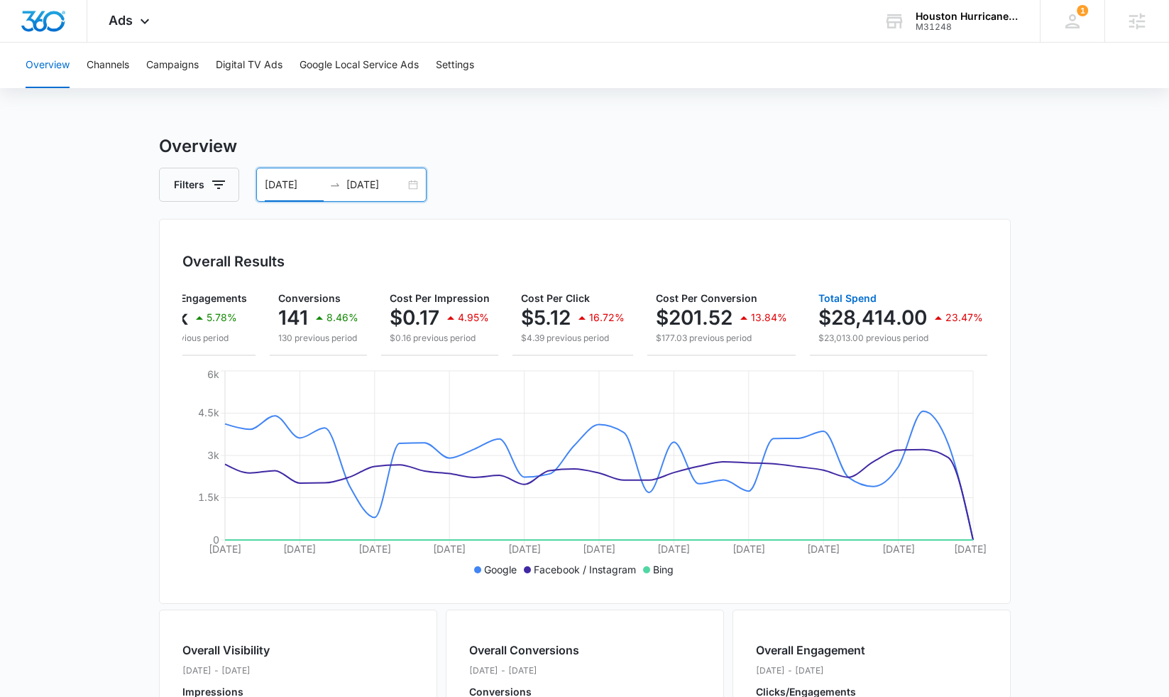
scroll to position [0, 190]
click at [383, 191] on input "08/13/2025" at bounding box center [375, 185] width 59 height 16
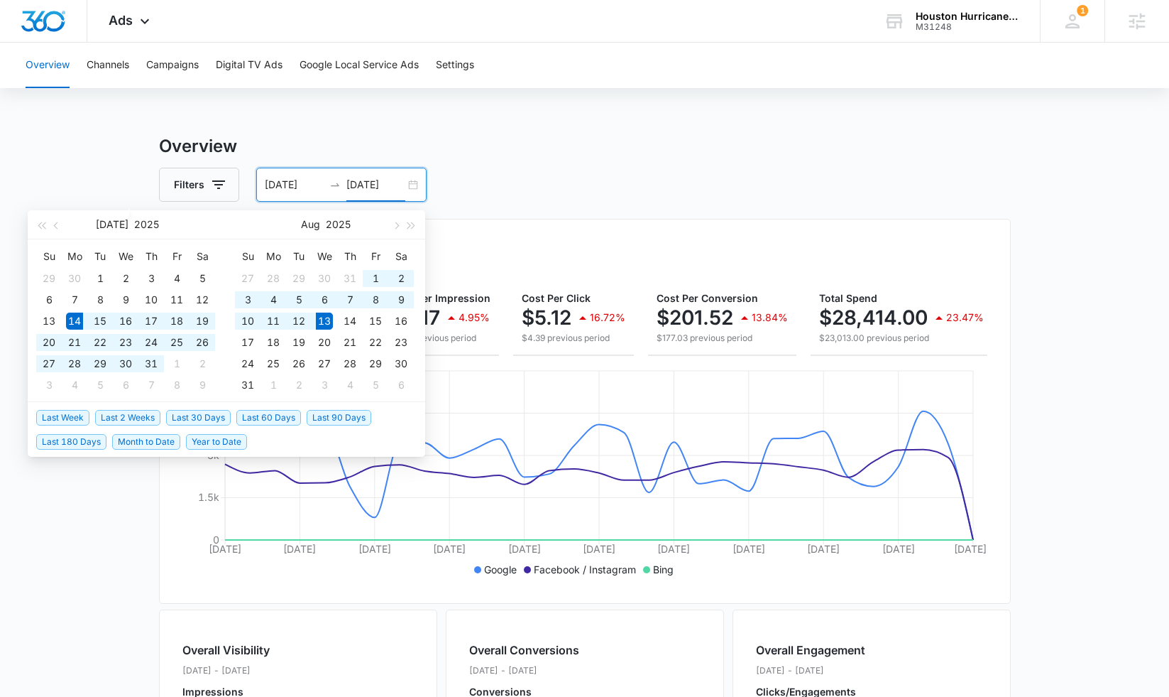
type input "08/13/2025"
click at [116, 418] on span "Last 2 Weeks" at bounding box center [127, 418] width 65 height 16
type input "07/30/2025"
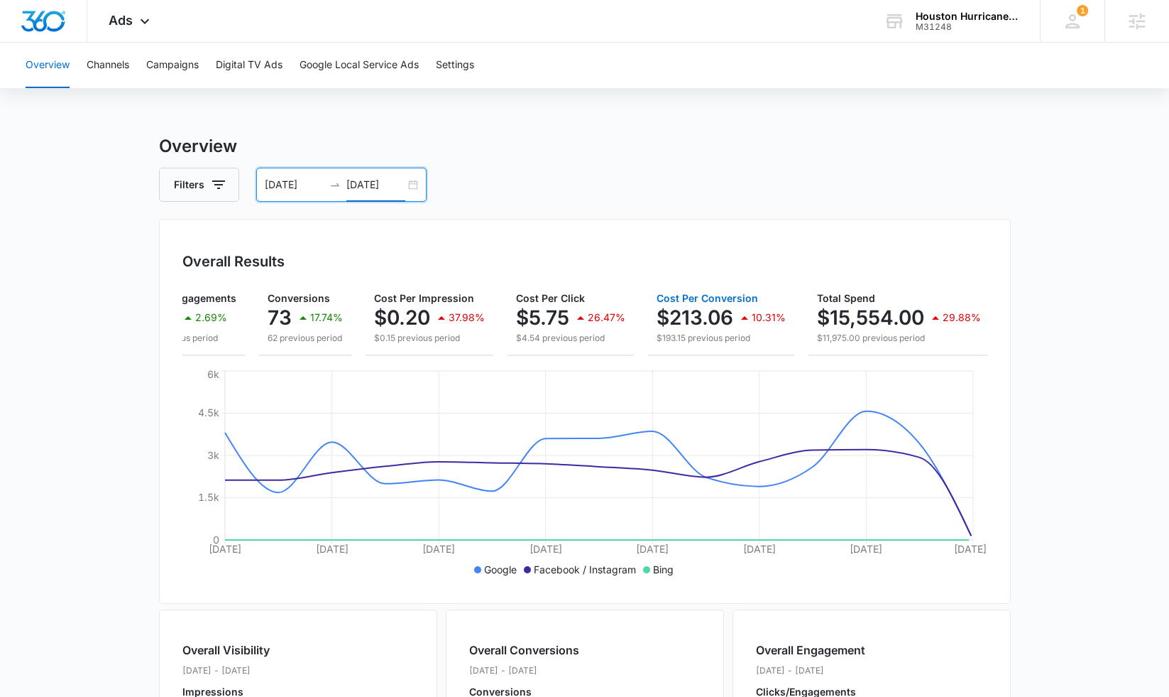
scroll to position [0, 185]
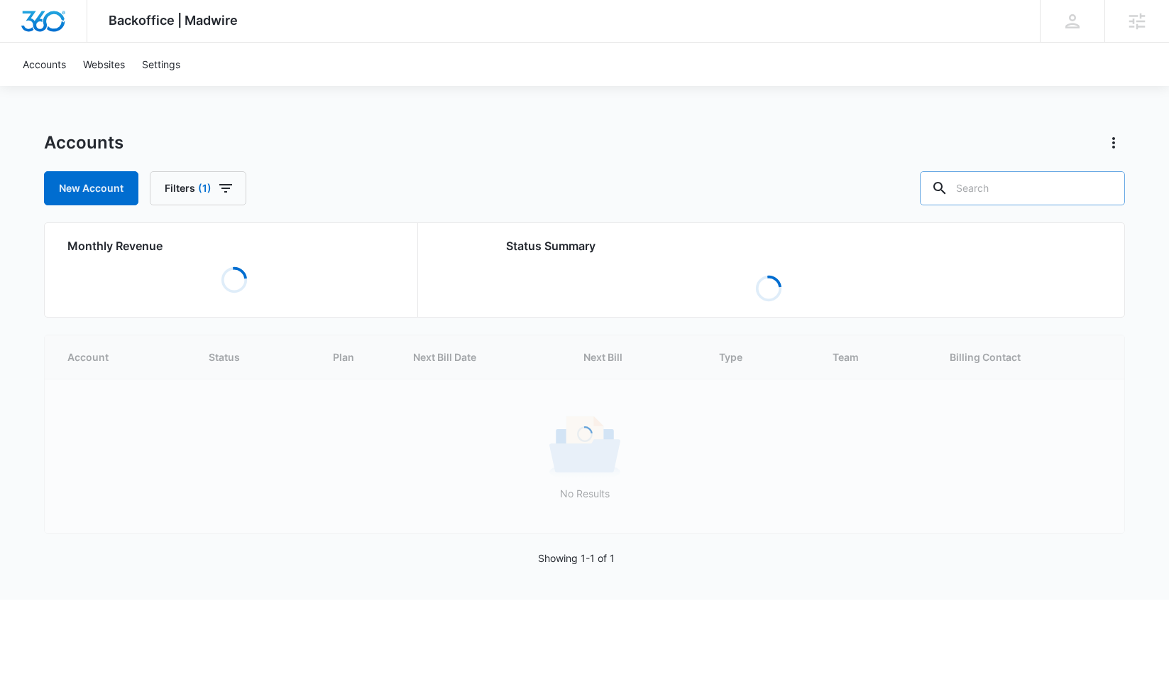
click at [1007, 186] on input "text" at bounding box center [1022, 188] width 205 height 34
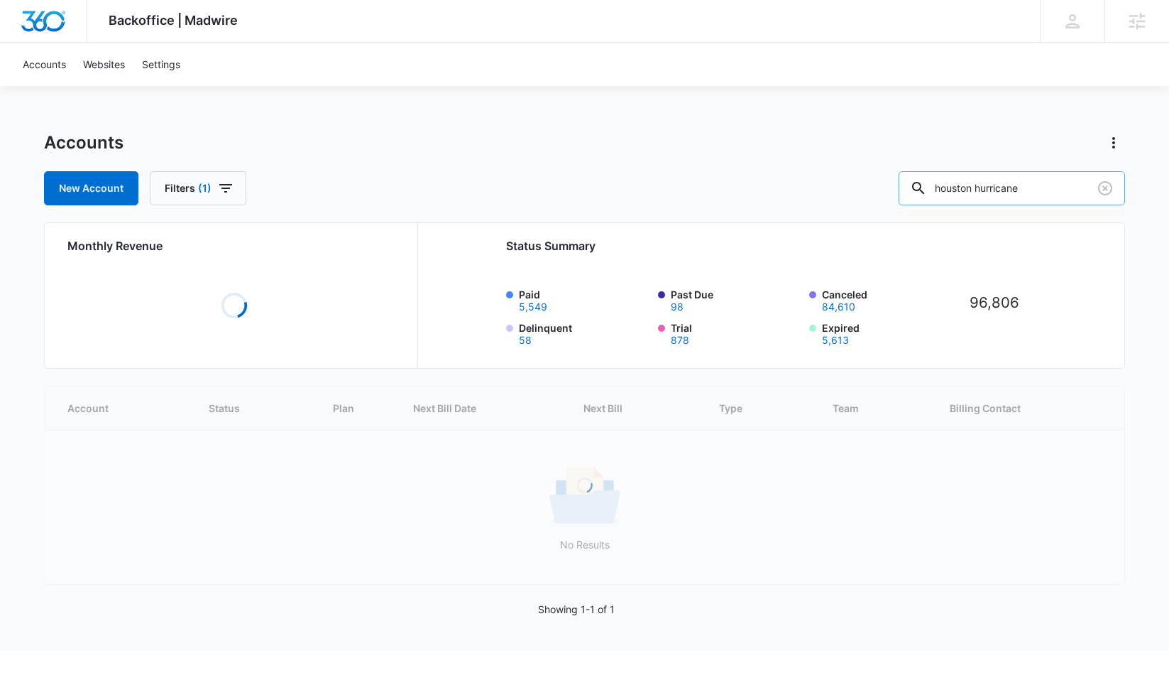
type input "houston hurricane"
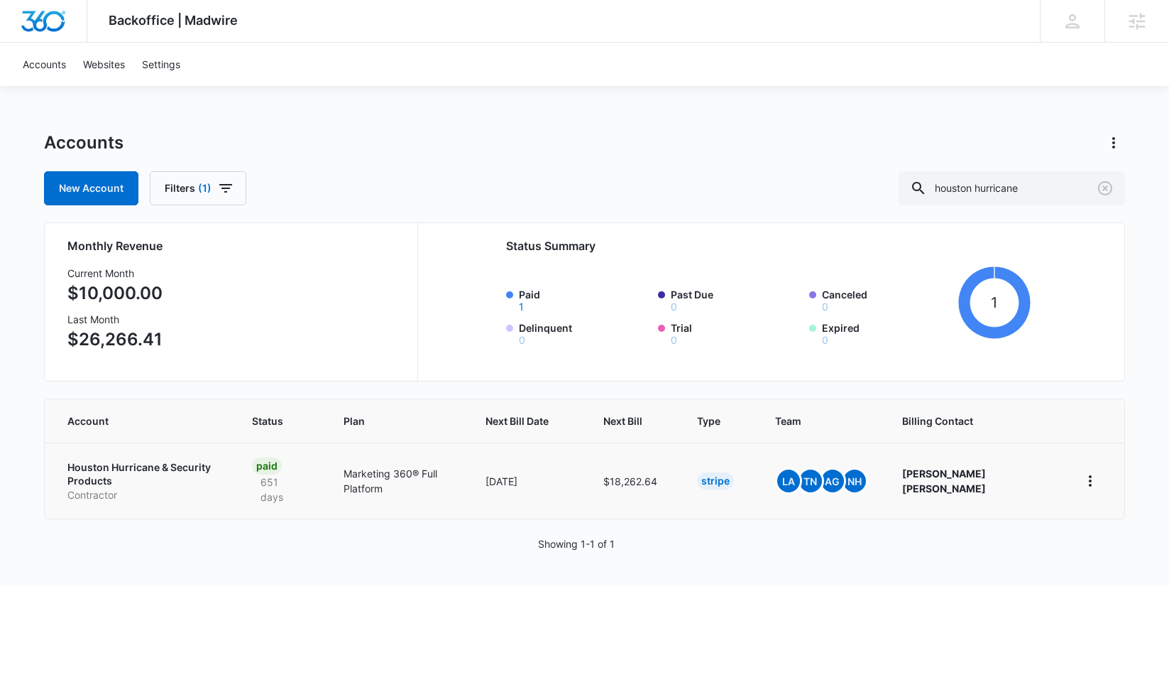
click at [152, 472] on p "Houston Hurricane & Security Products" at bounding box center [142, 474] width 151 height 28
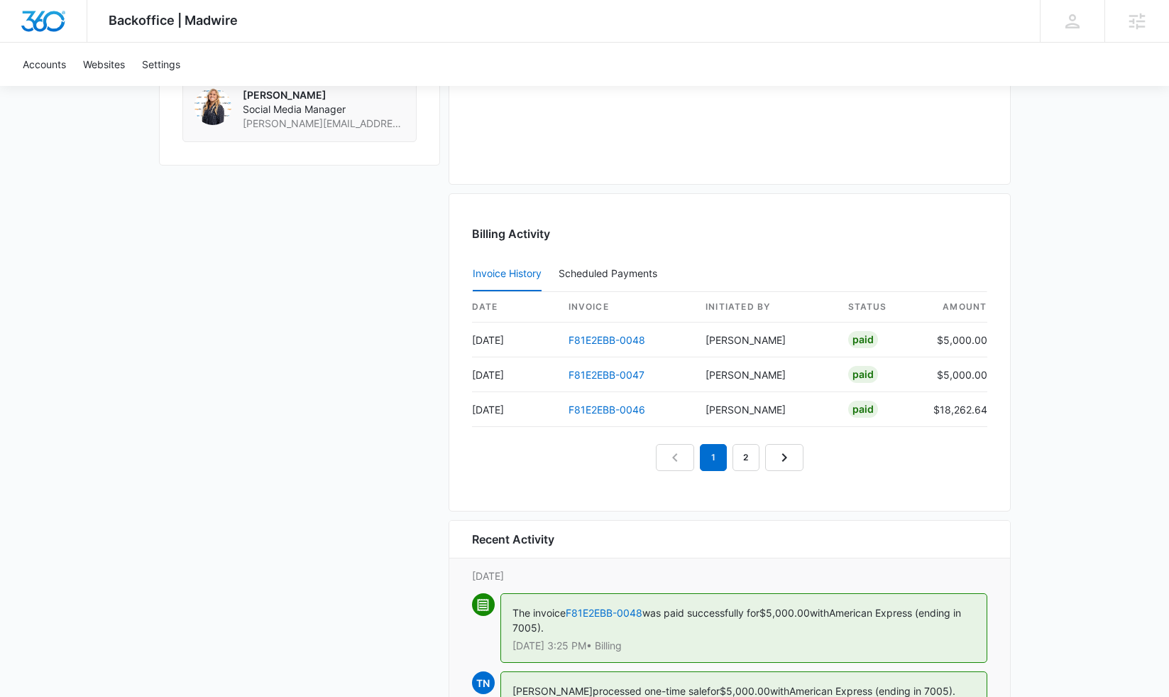
scroll to position [1333, 0]
